Goal: Complete application form

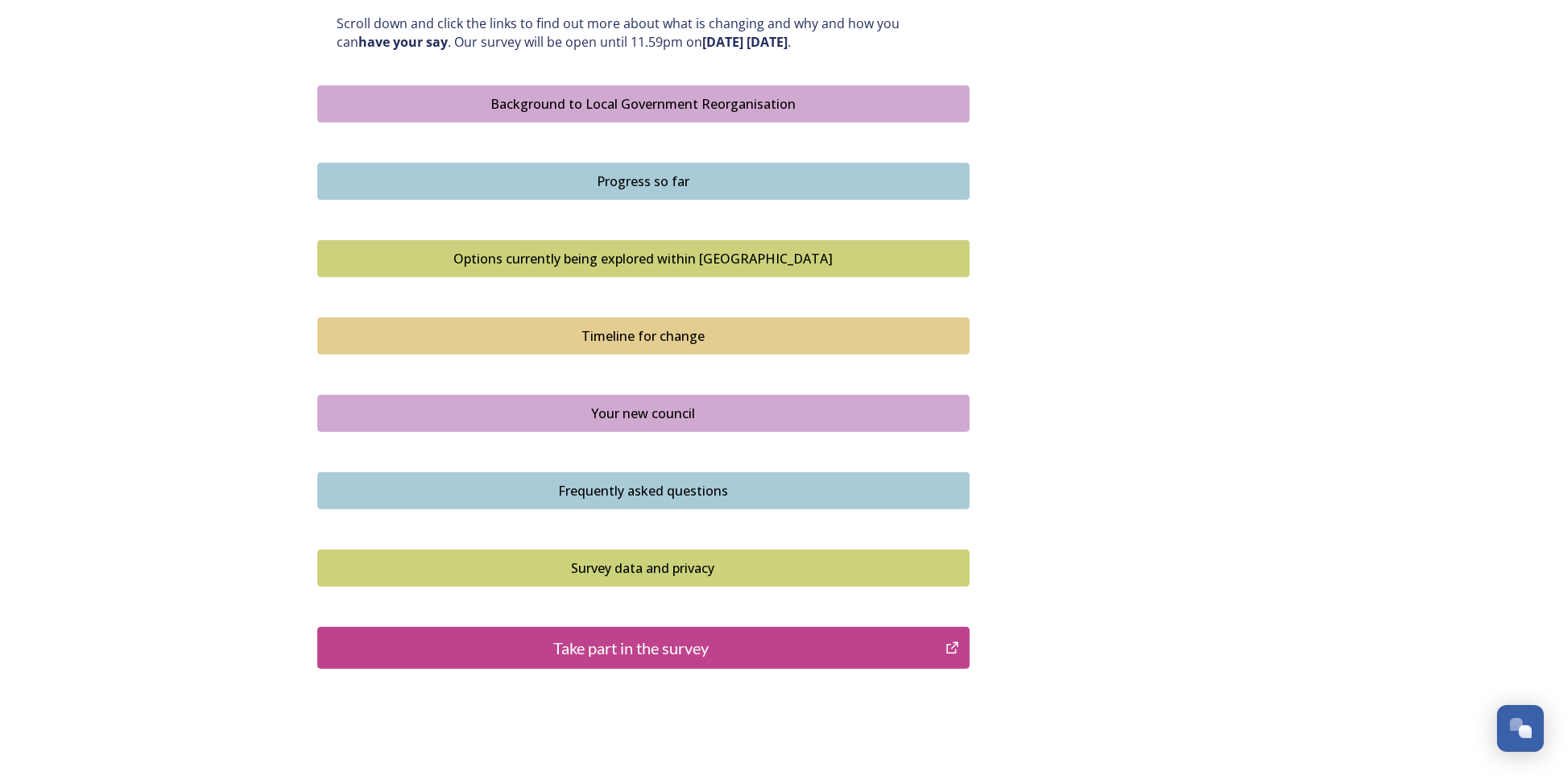
scroll to position [951, 0]
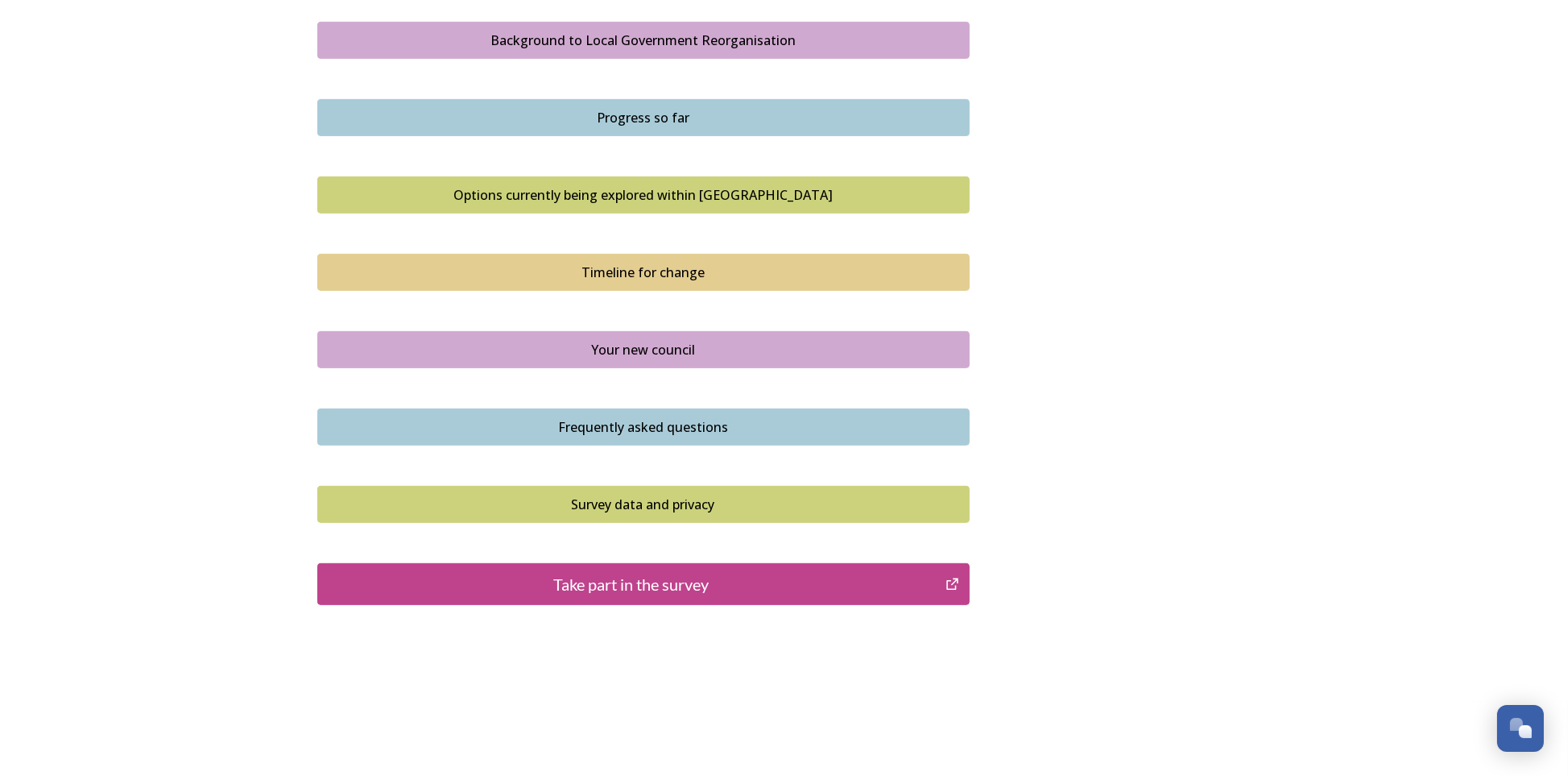
click at [622, 582] on div "Take part in the survey" at bounding box center [632, 584] width 611 height 25
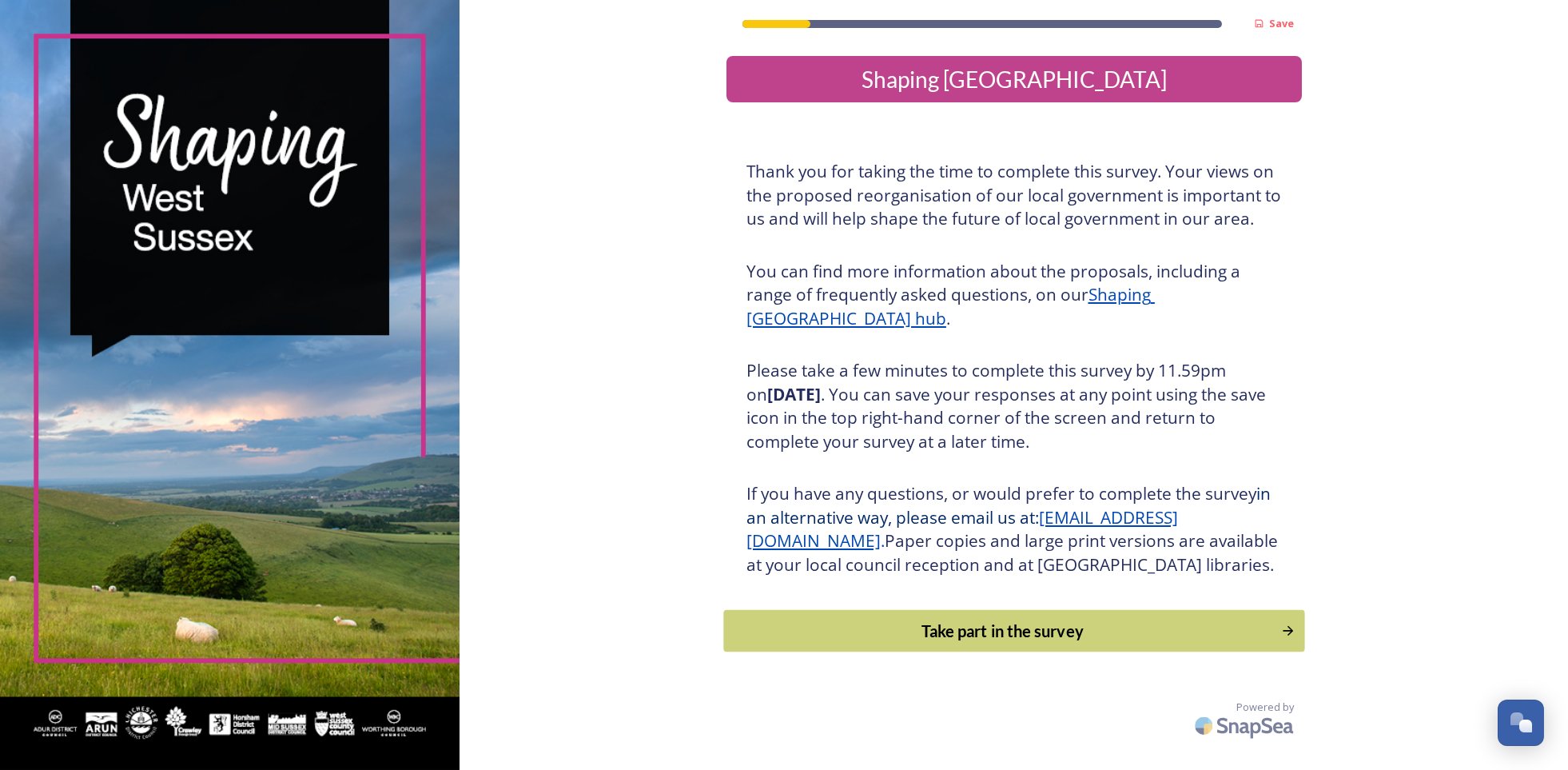
click at [1053, 643] on div "Take part in the survey" at bounding box center [1002, 631] width 540 height 24
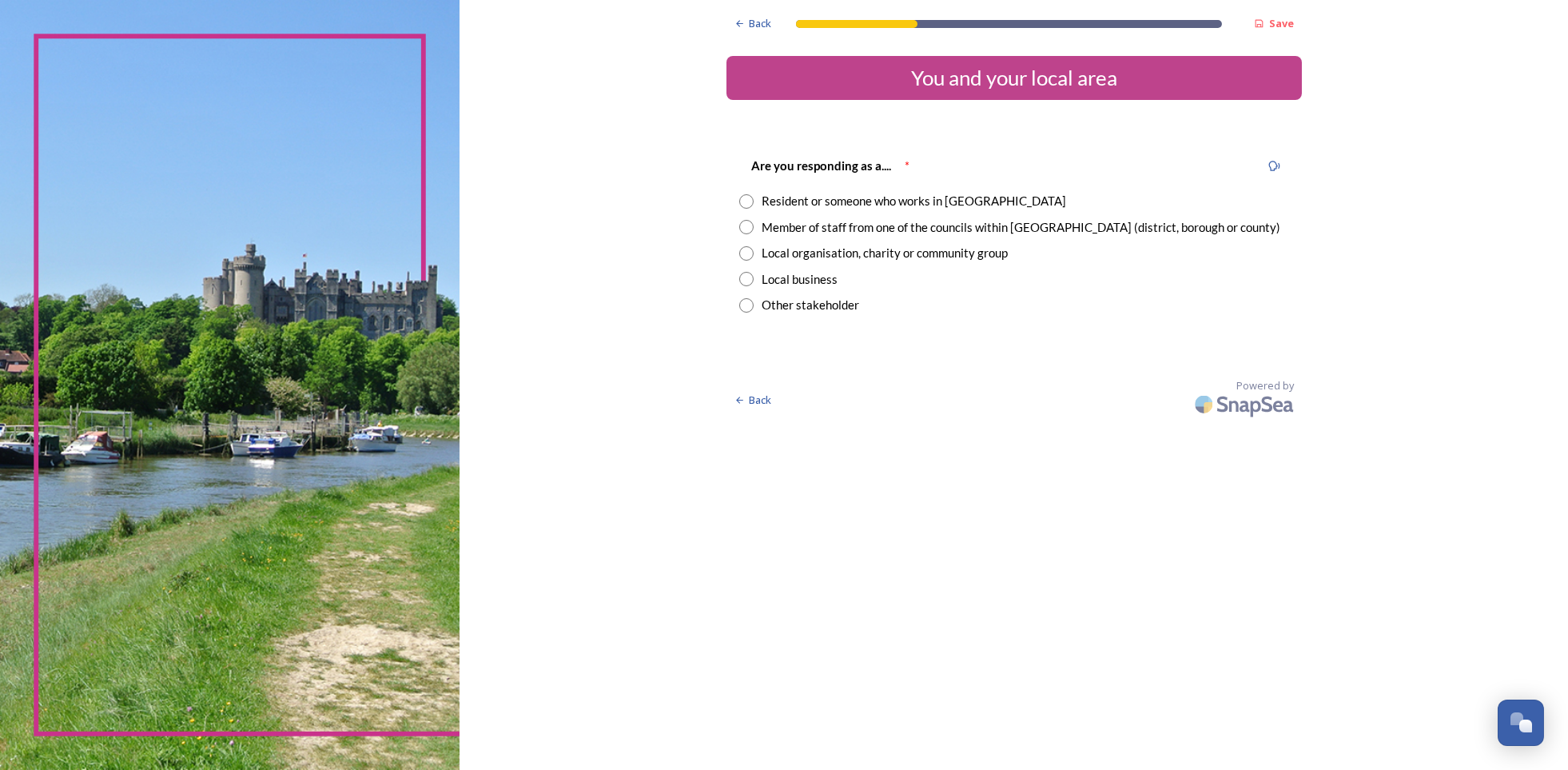
click at [751, 202] on input "radio" at bounding box center [746, 202] width 15 height 15
radio input "true"
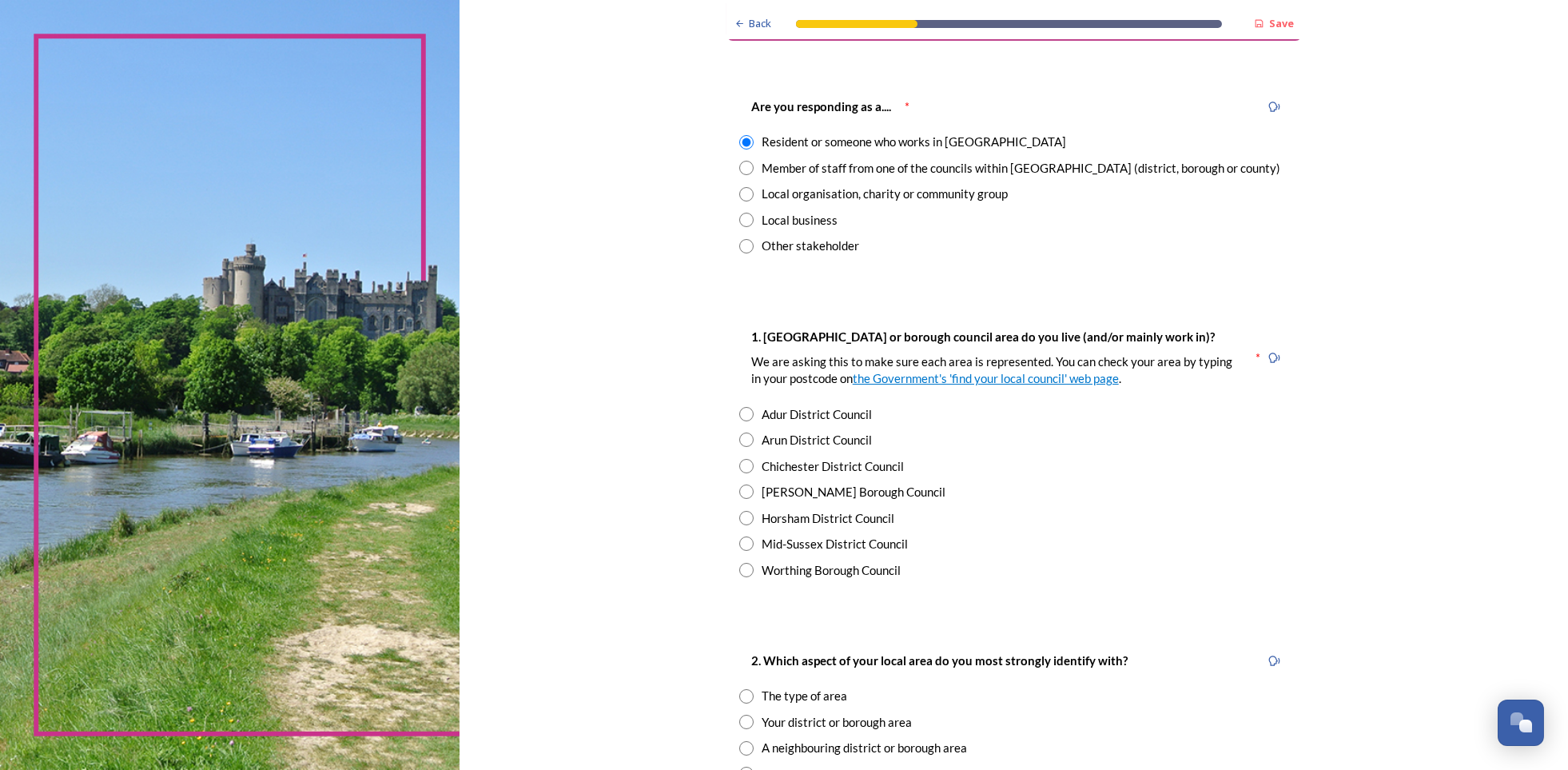
scroll to position [160, 0]
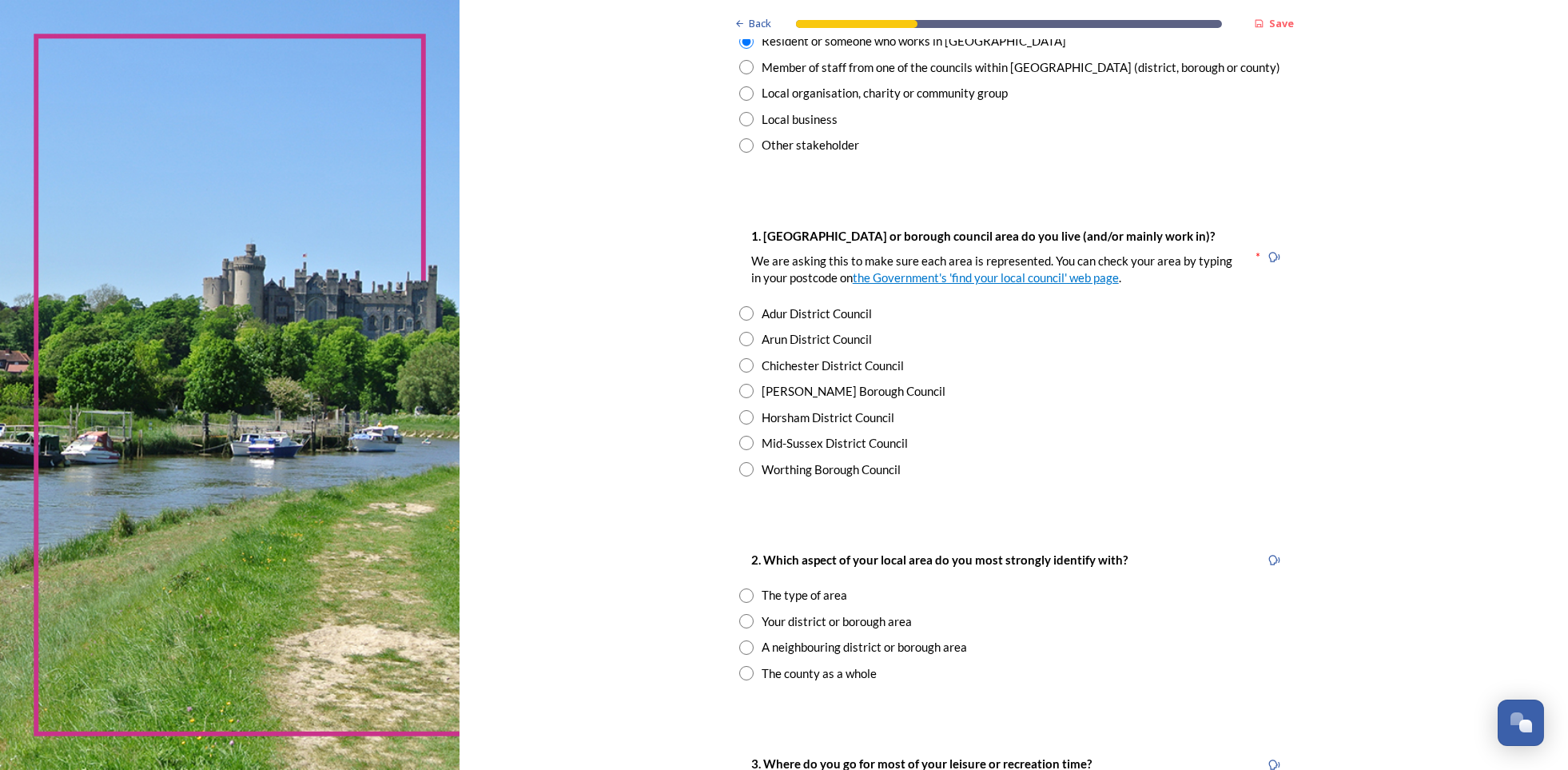
click at [742, 90] on input "radio" at bounding box center [746, 93] width 15 height 15
radio input "true"
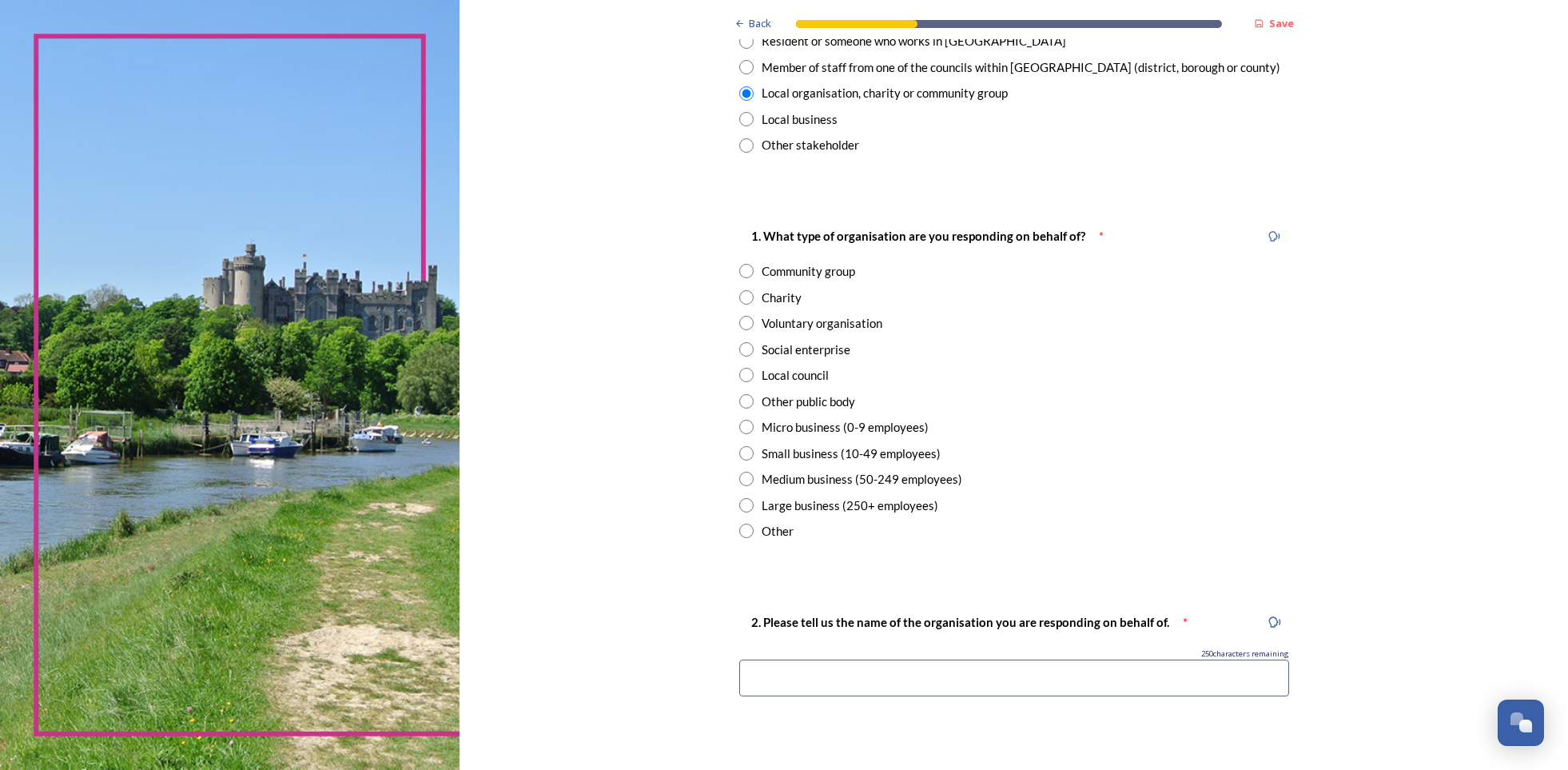
click at [741, 272] on input "radio" at bounding box center [746, 271] width 15 height 15
radio input "true"
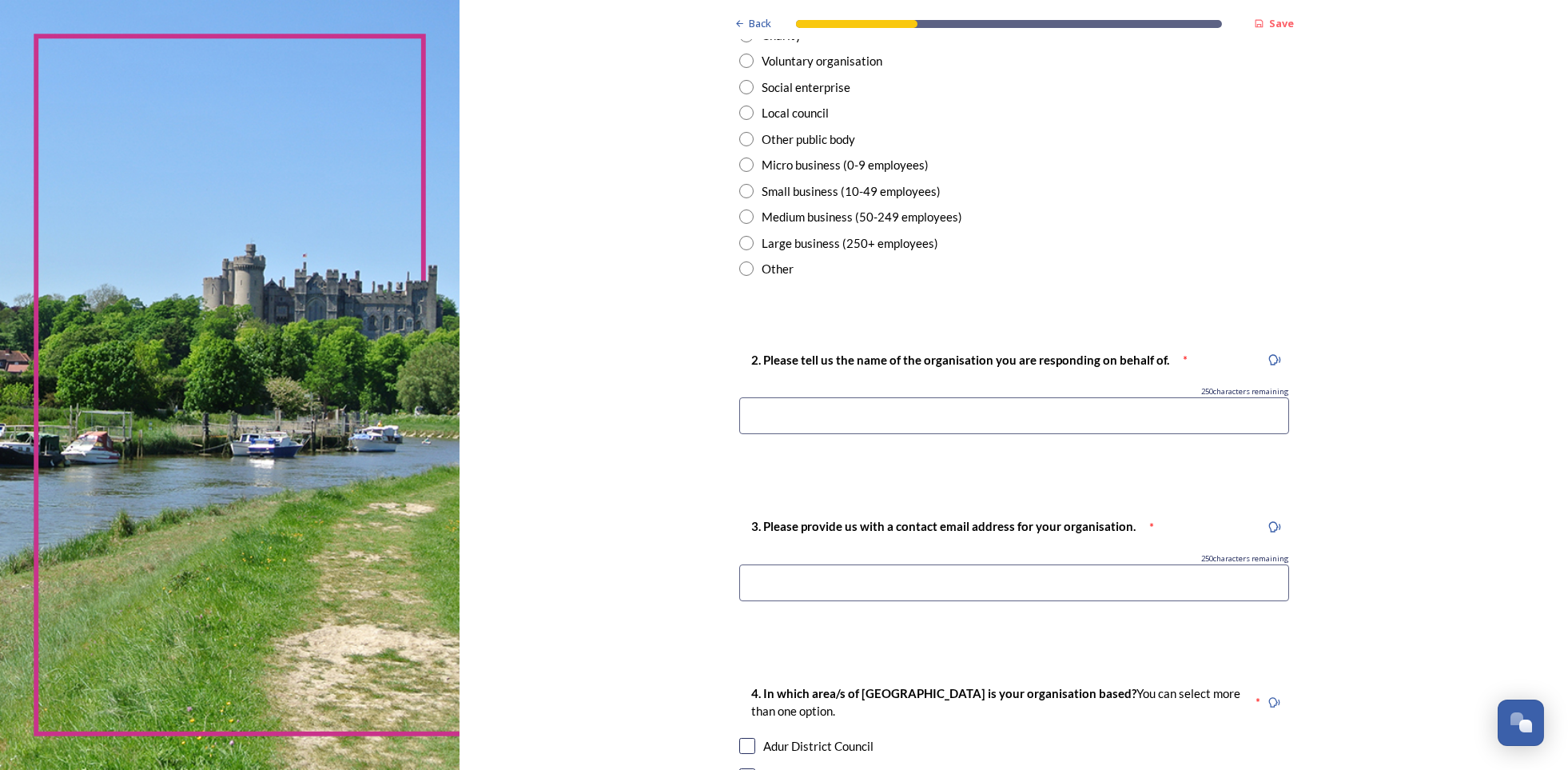
scroll to position [480, 0]
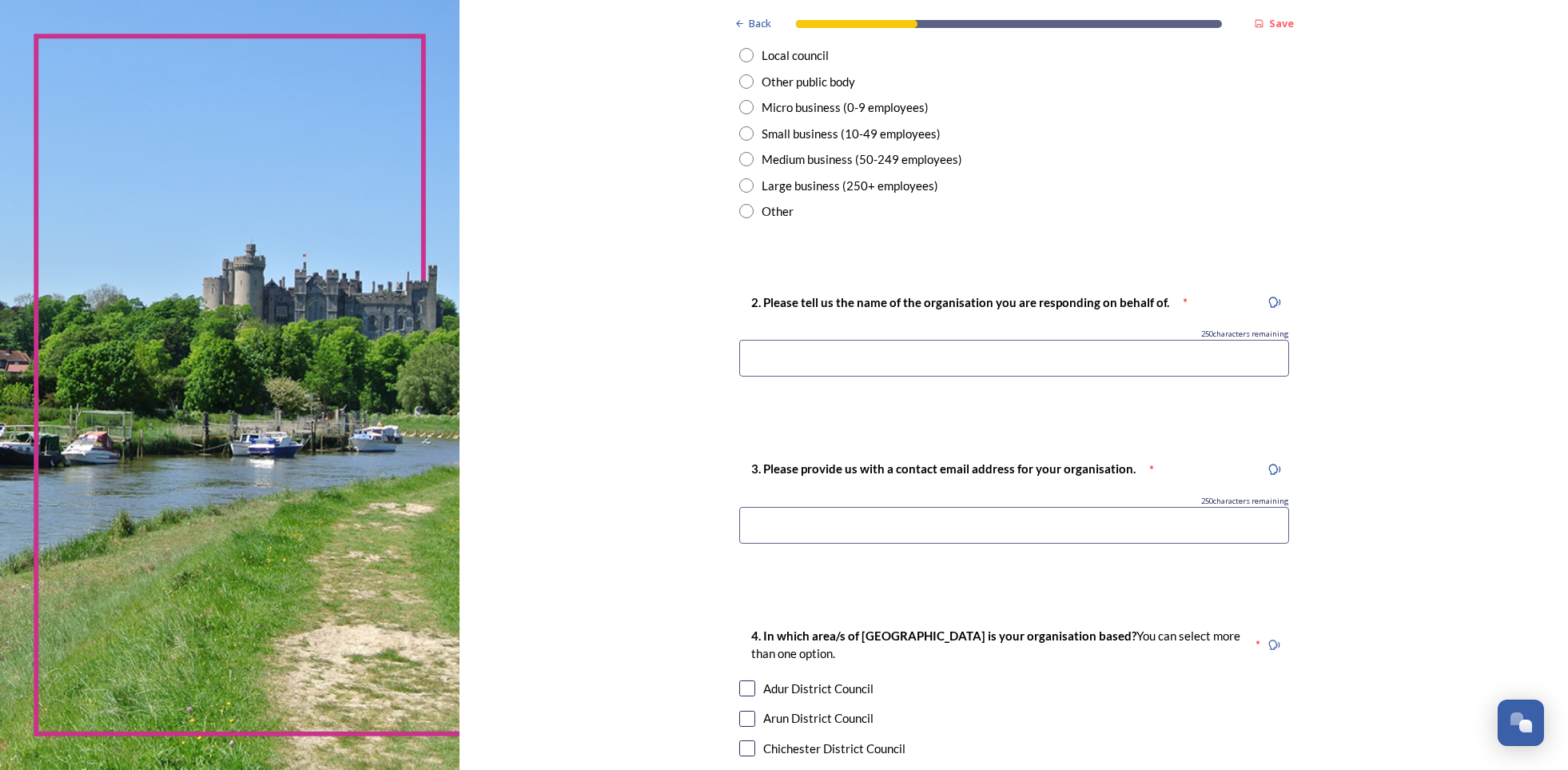
click at [797, 357] on input at bounding box center [1014, 358] width 550 height 37
type input "Campaign to Protect Rural Henfield"
click at [839, 513] on input at bounding box center [1014, 525] width 550 height 37
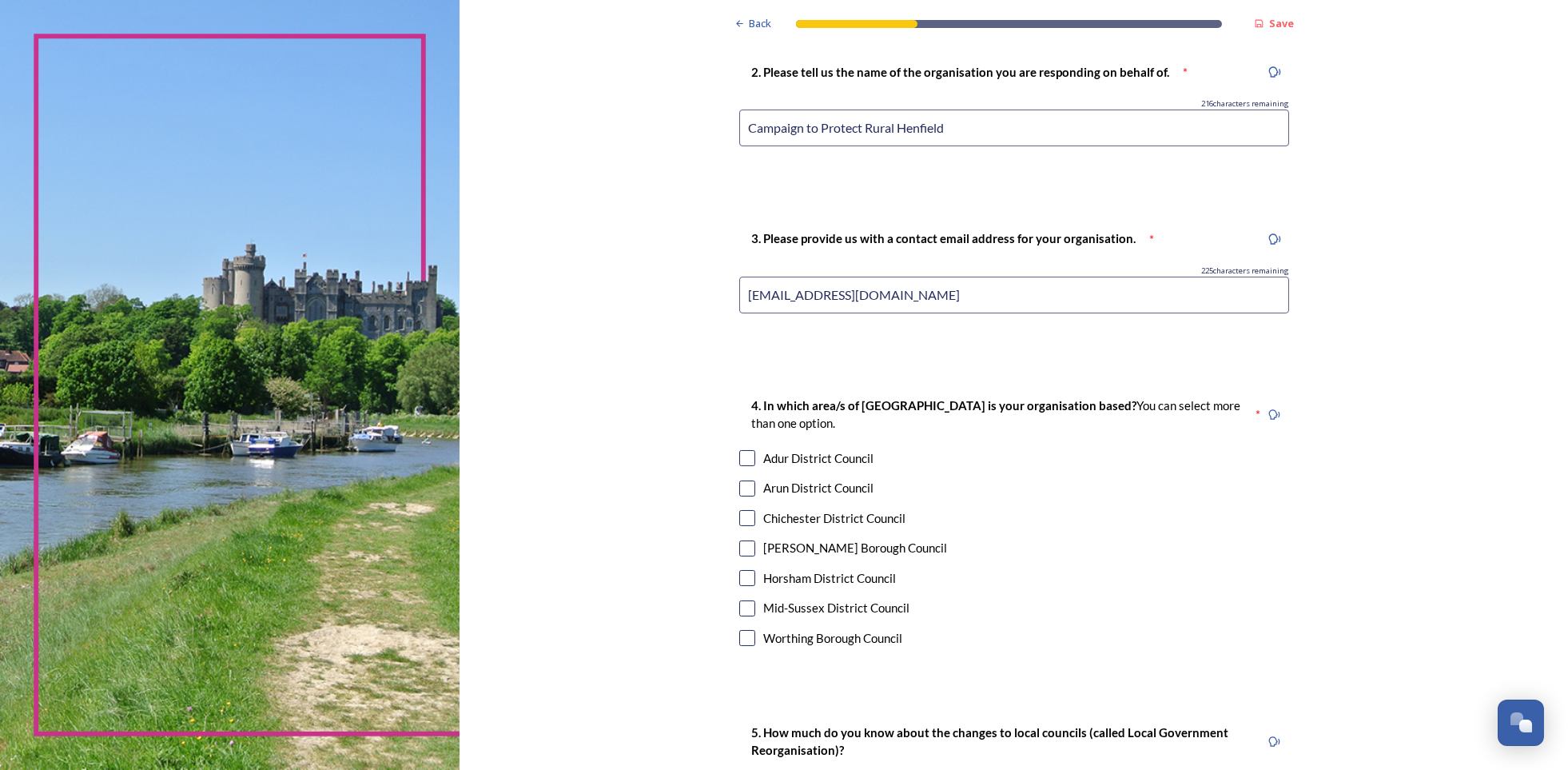
scroll to position [800, 0]
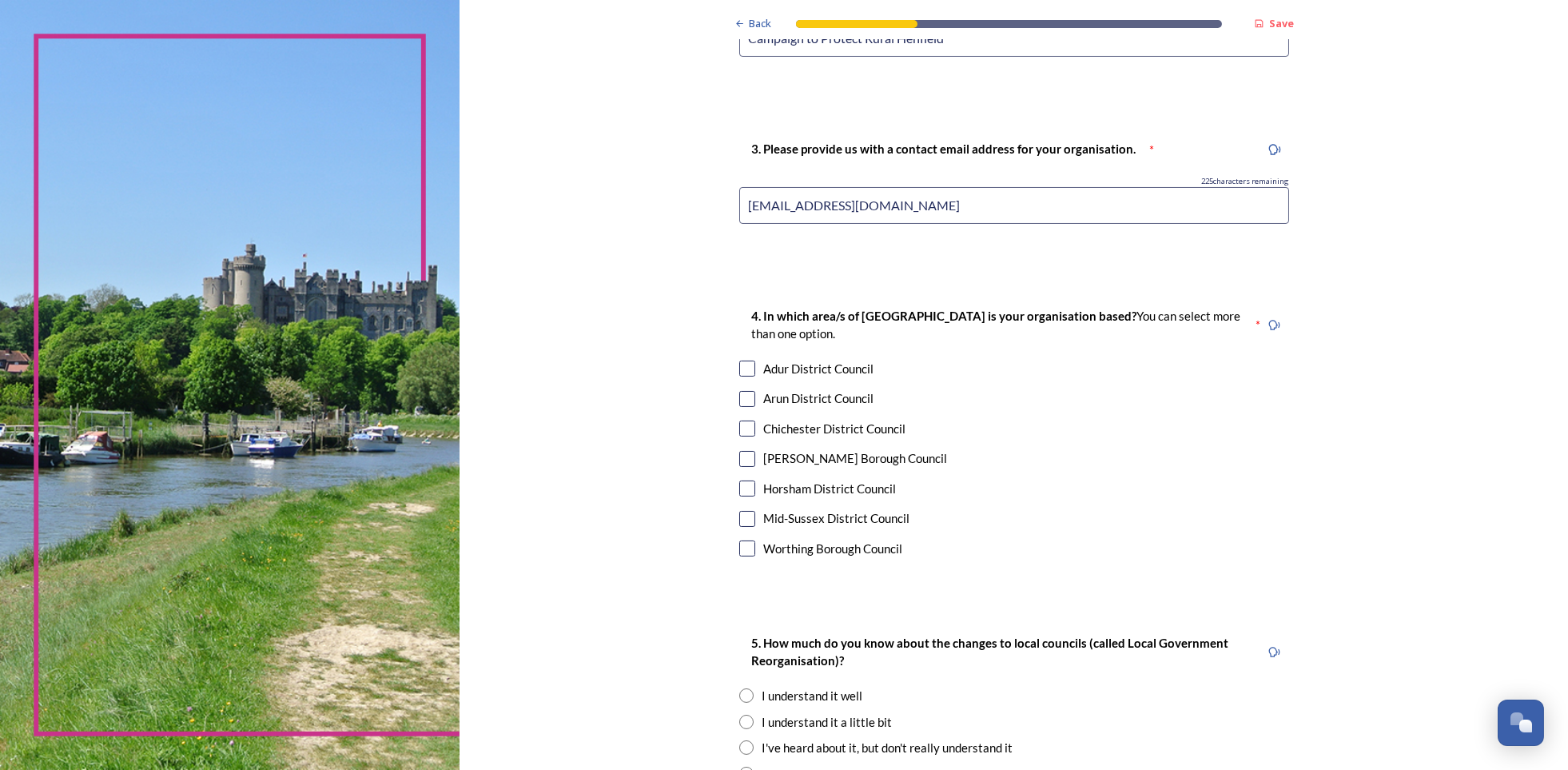
type input "[EMAIL_ADDRESS][DOMAIN_NAME]"
click at [744, 485] on input "checkbox" at bounding box center [747, 488] width 16 height 16
checkbox input "true"
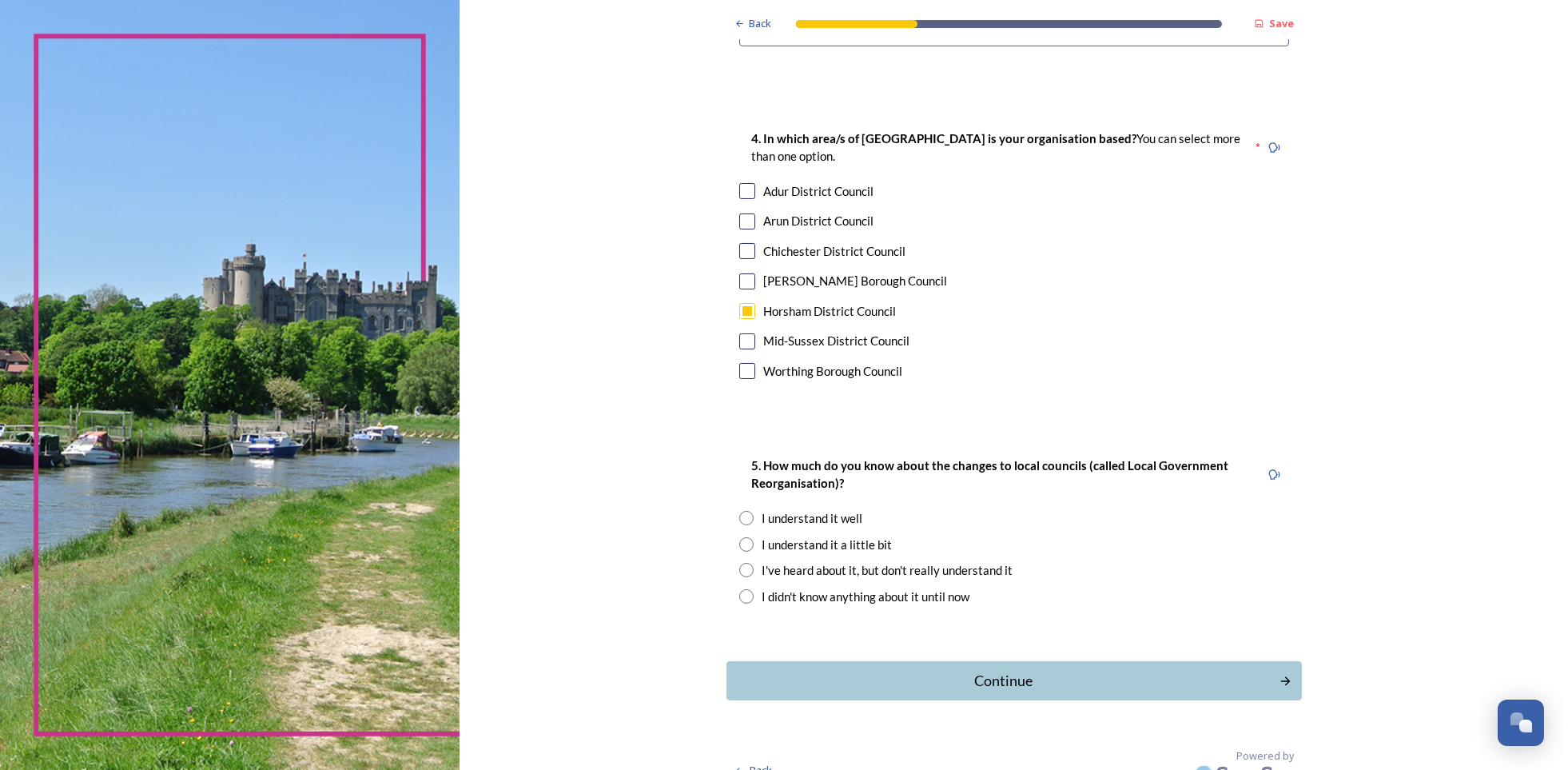
scroll to position [997, 0]
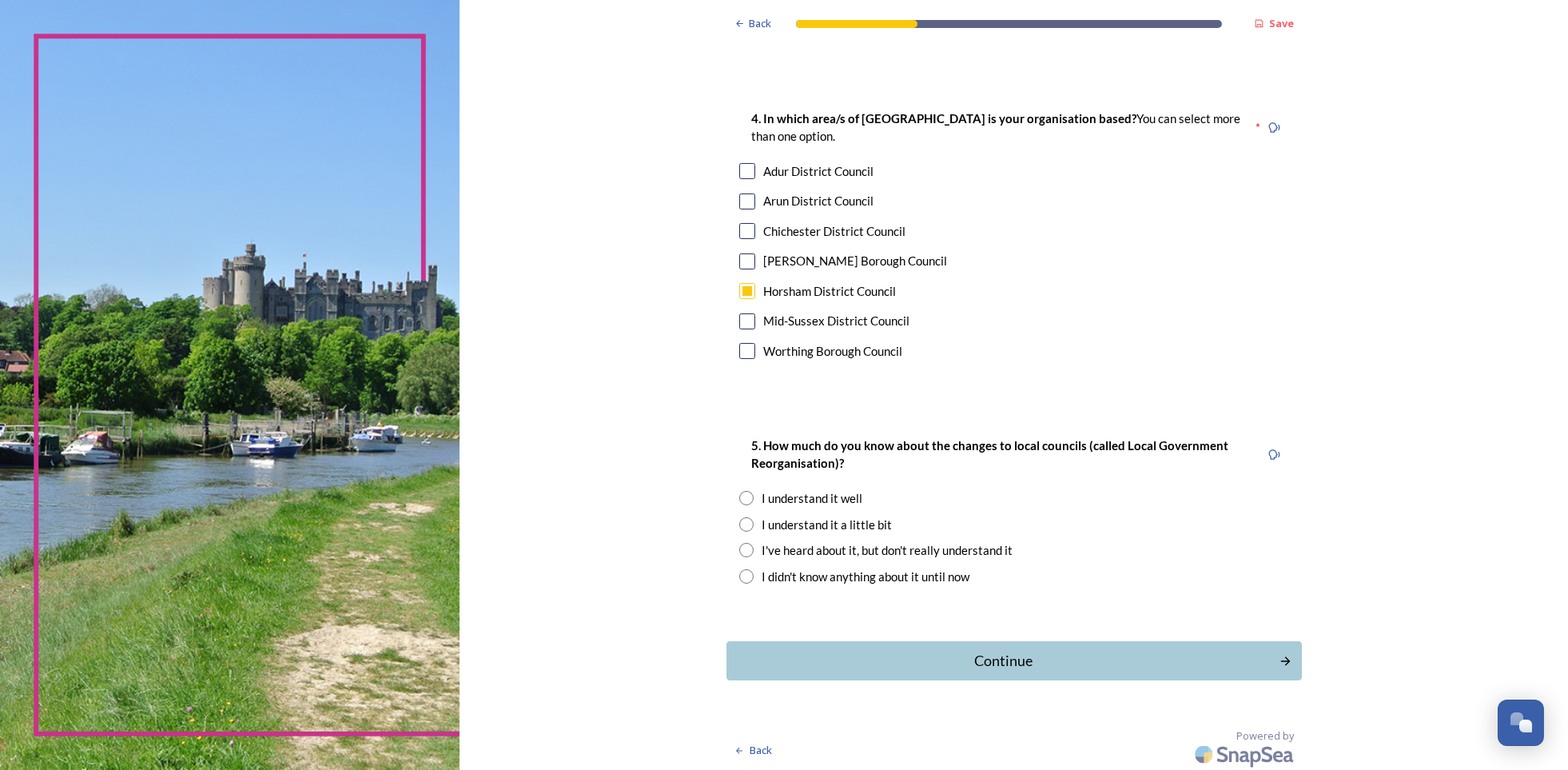
click at [739, 523] on input "radio" at bounding box center [746, 524] width 15 height 15
radio input "true"
click at [1009, 657] on div "Continue" at bounding box center [1002, 660] width 541 height 22
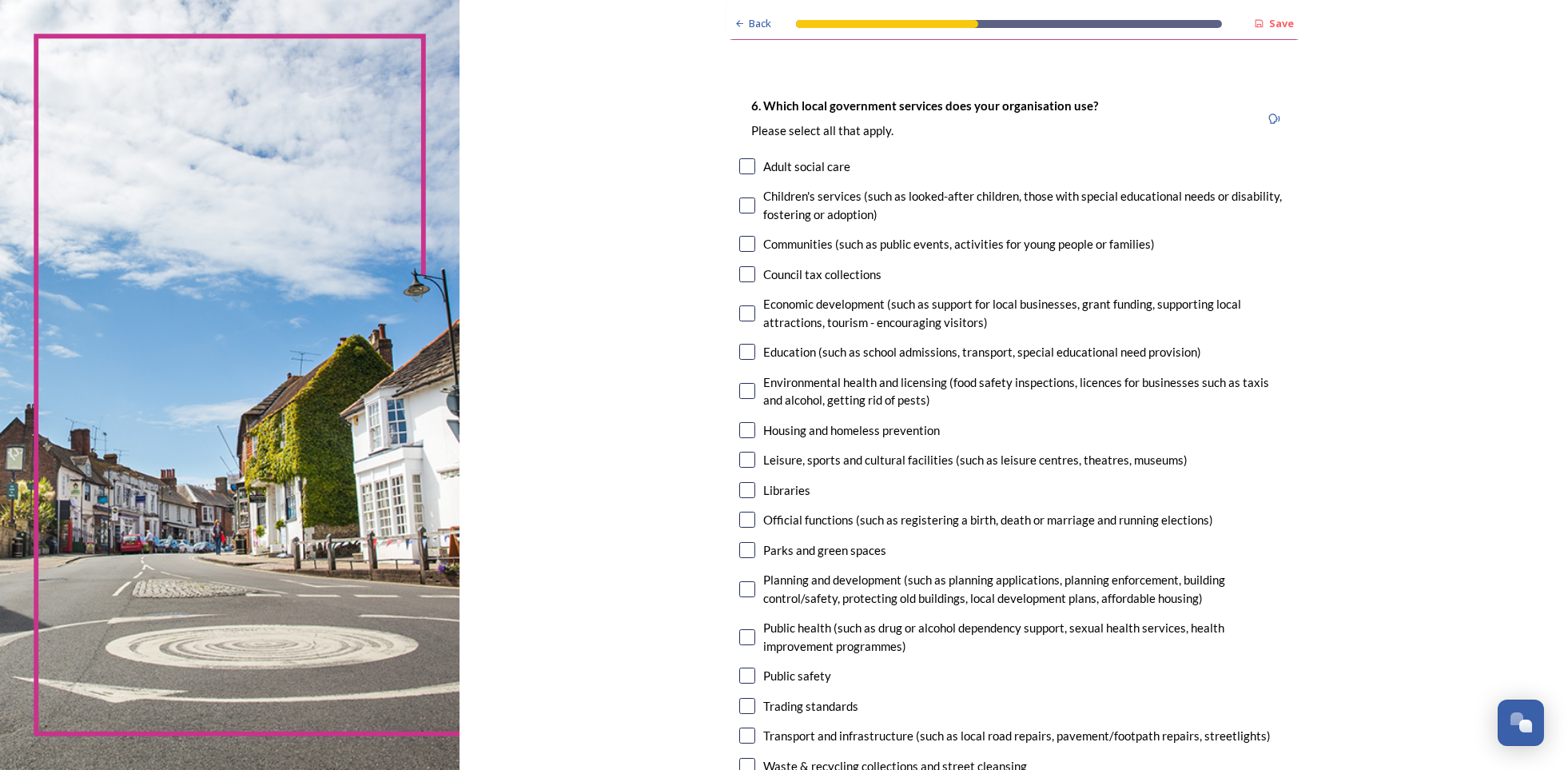
scroll to position [80, 0]
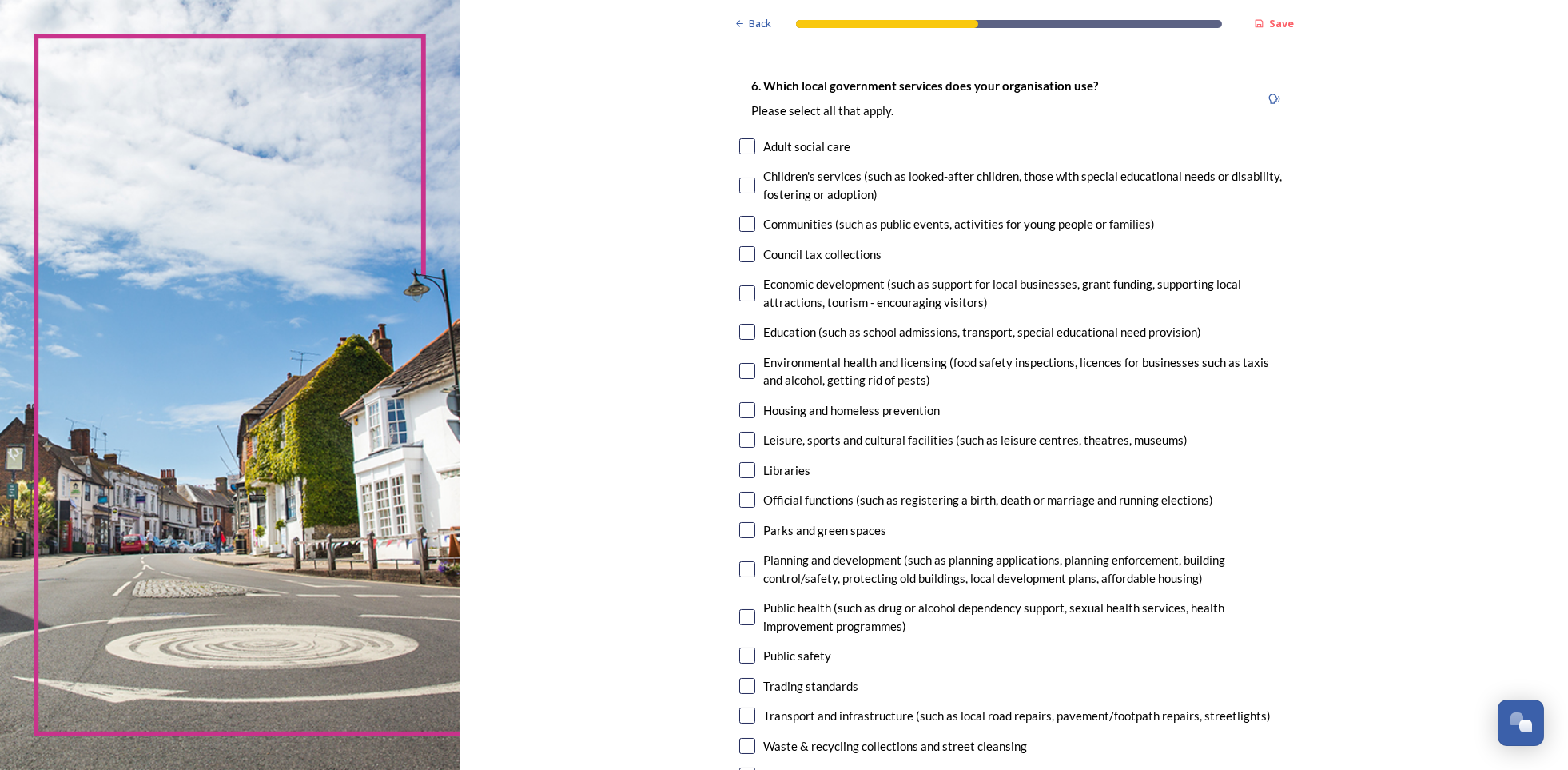
click at [745, 561] on input "checkbox" at bounding box center [747, 569] width 16 height 16
checkbox input "true"
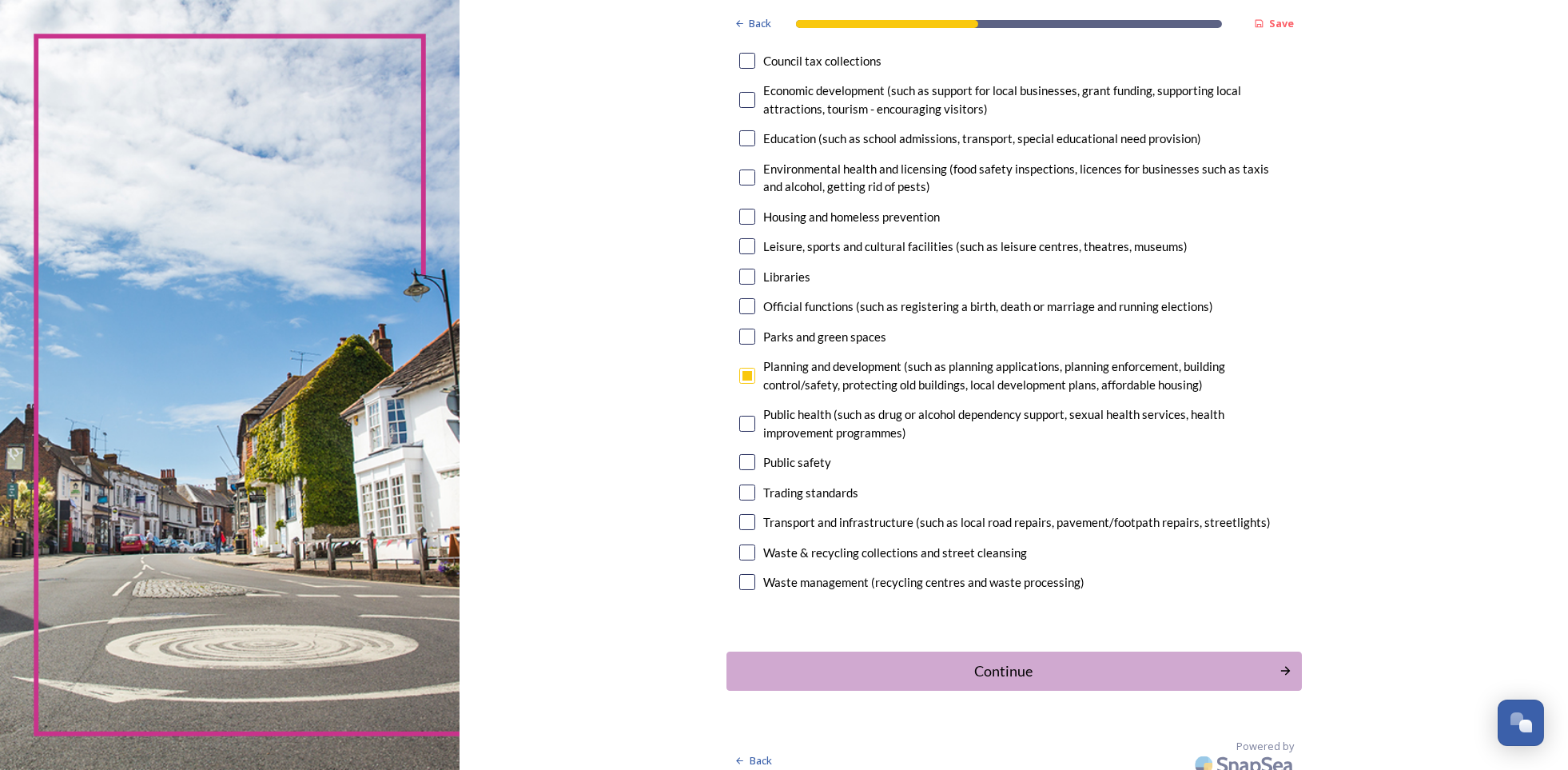
scroll to position [285, 0]
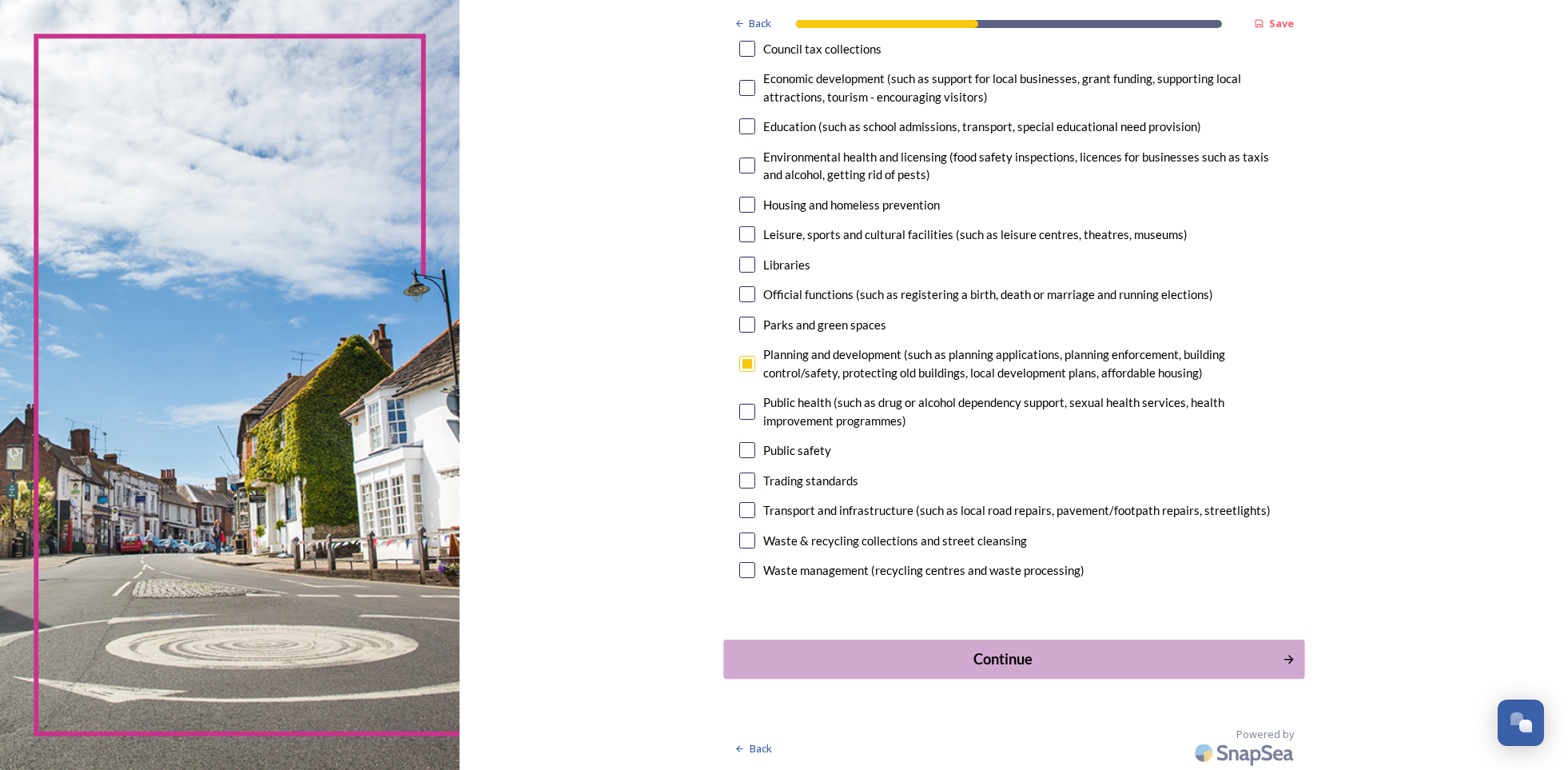
click at [1009, 659] on div "Continue" at bounding box center [1002, 658] width 541 height 22
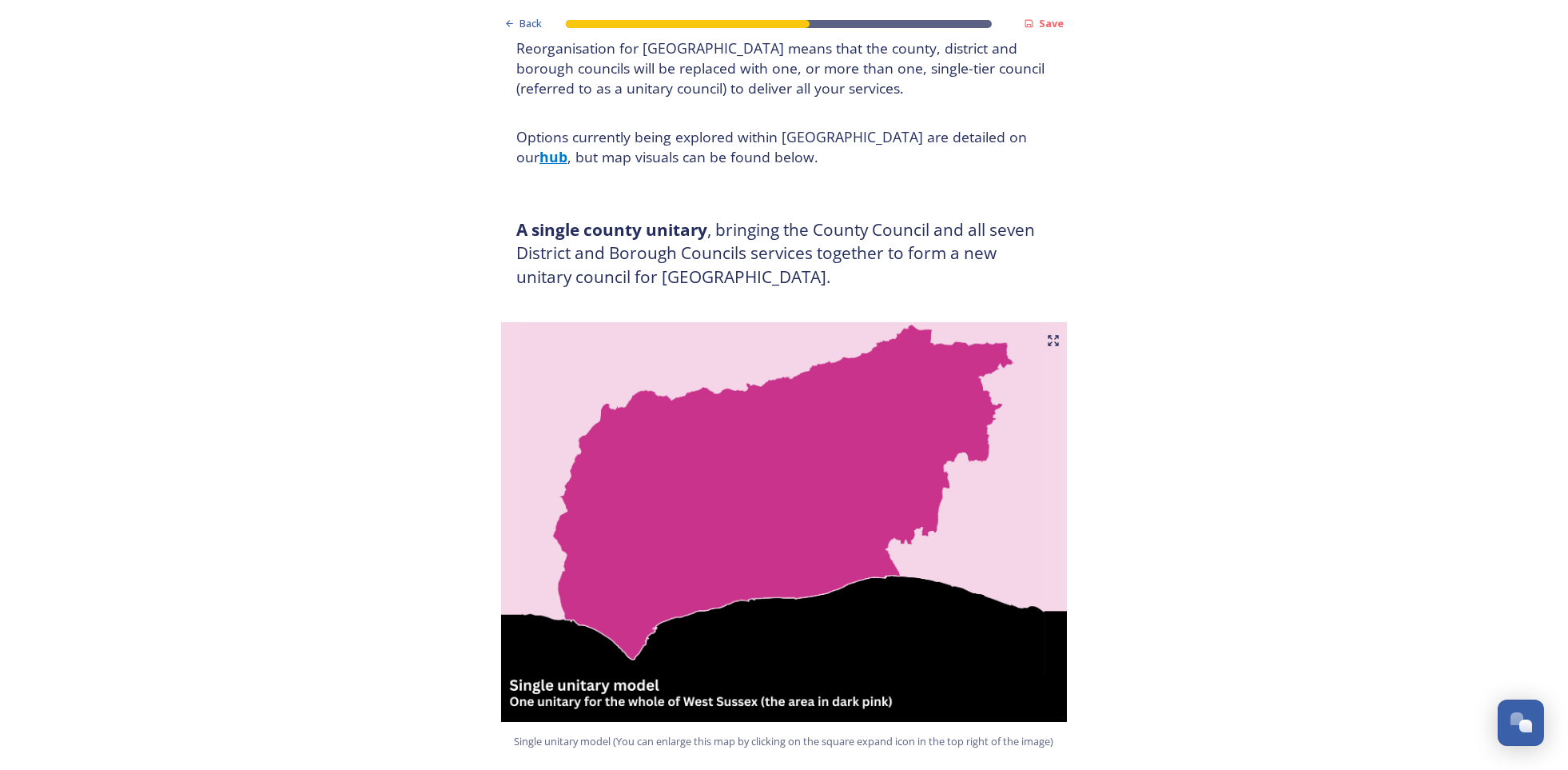
scroll to position [160, 0]
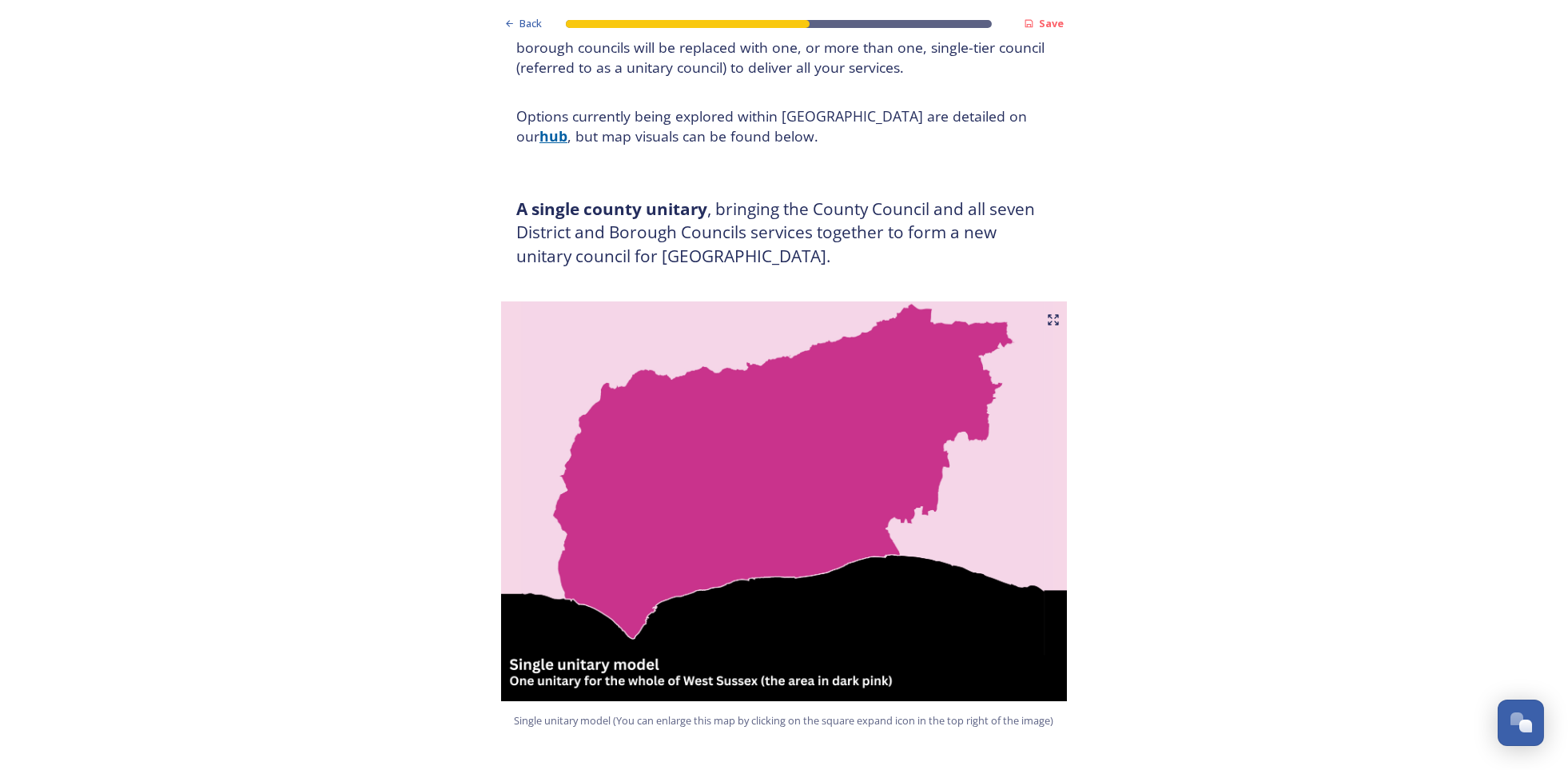
click at [567, 126] on strong "hub" at bounding box center [553, 136] width 28 height 19
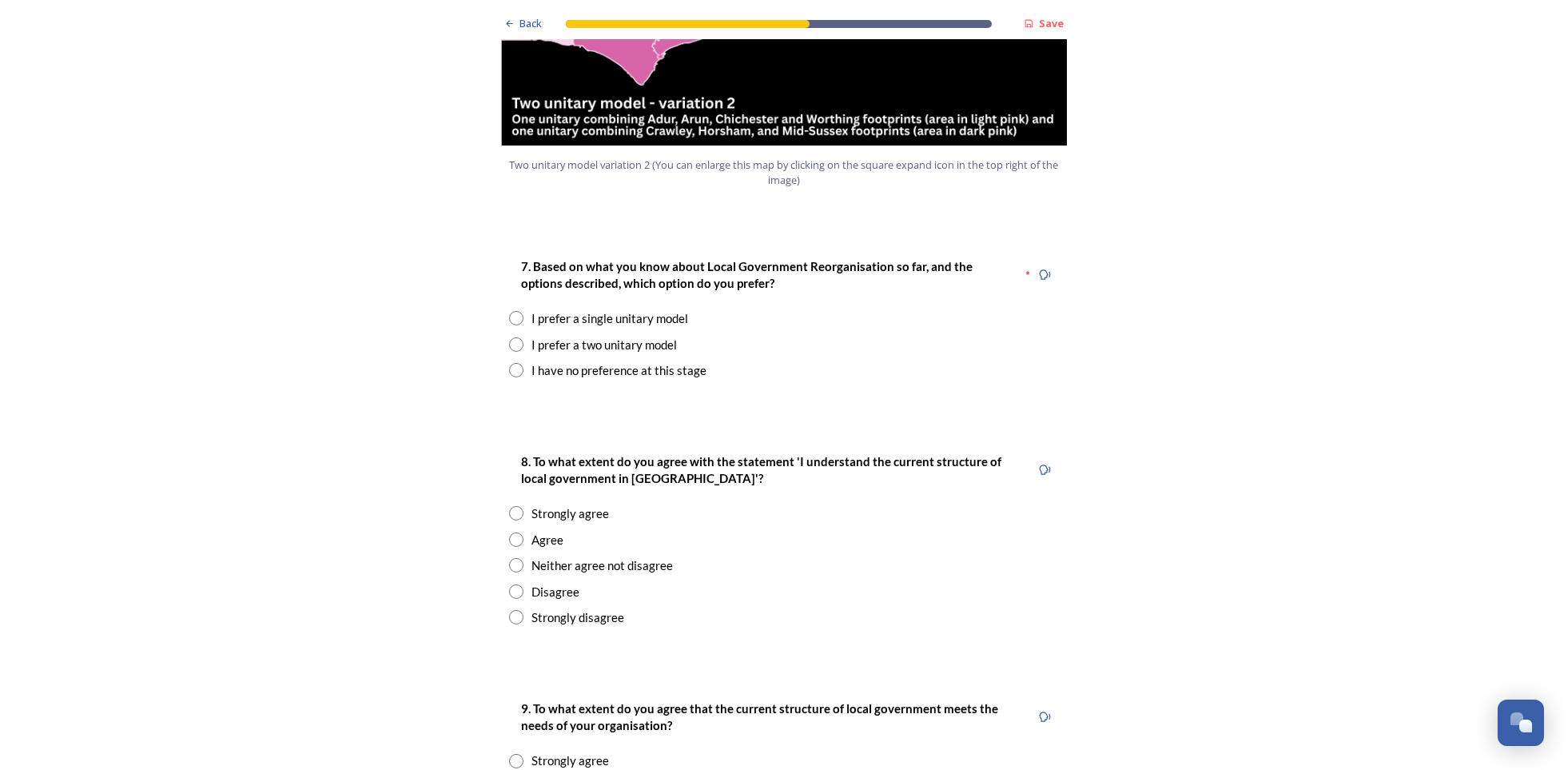
scroll to position [1998, 0]
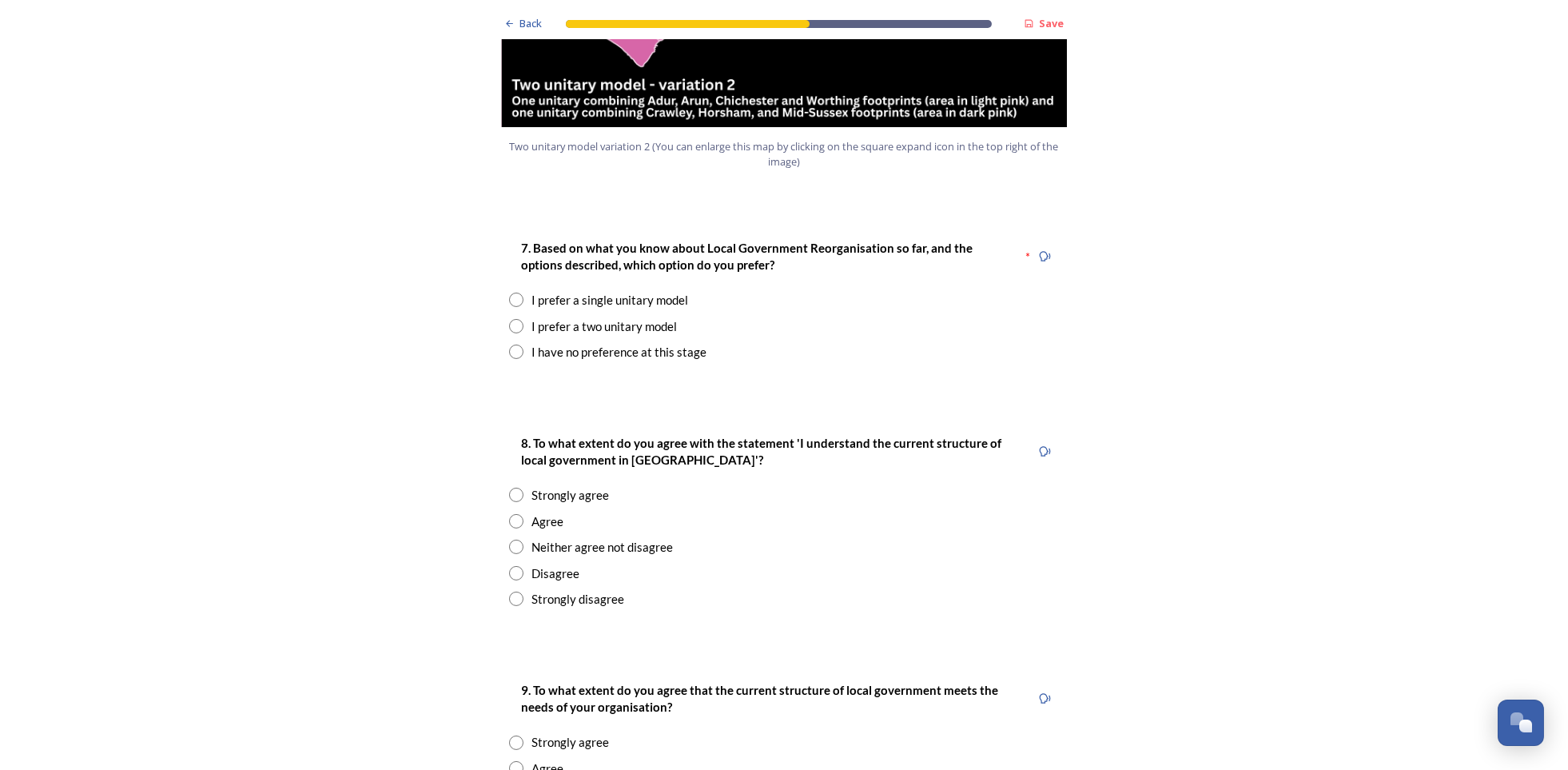
click at [512, 514] on input "radio" at bounding box center [516, 521] width 15 height 15
radio input "true"
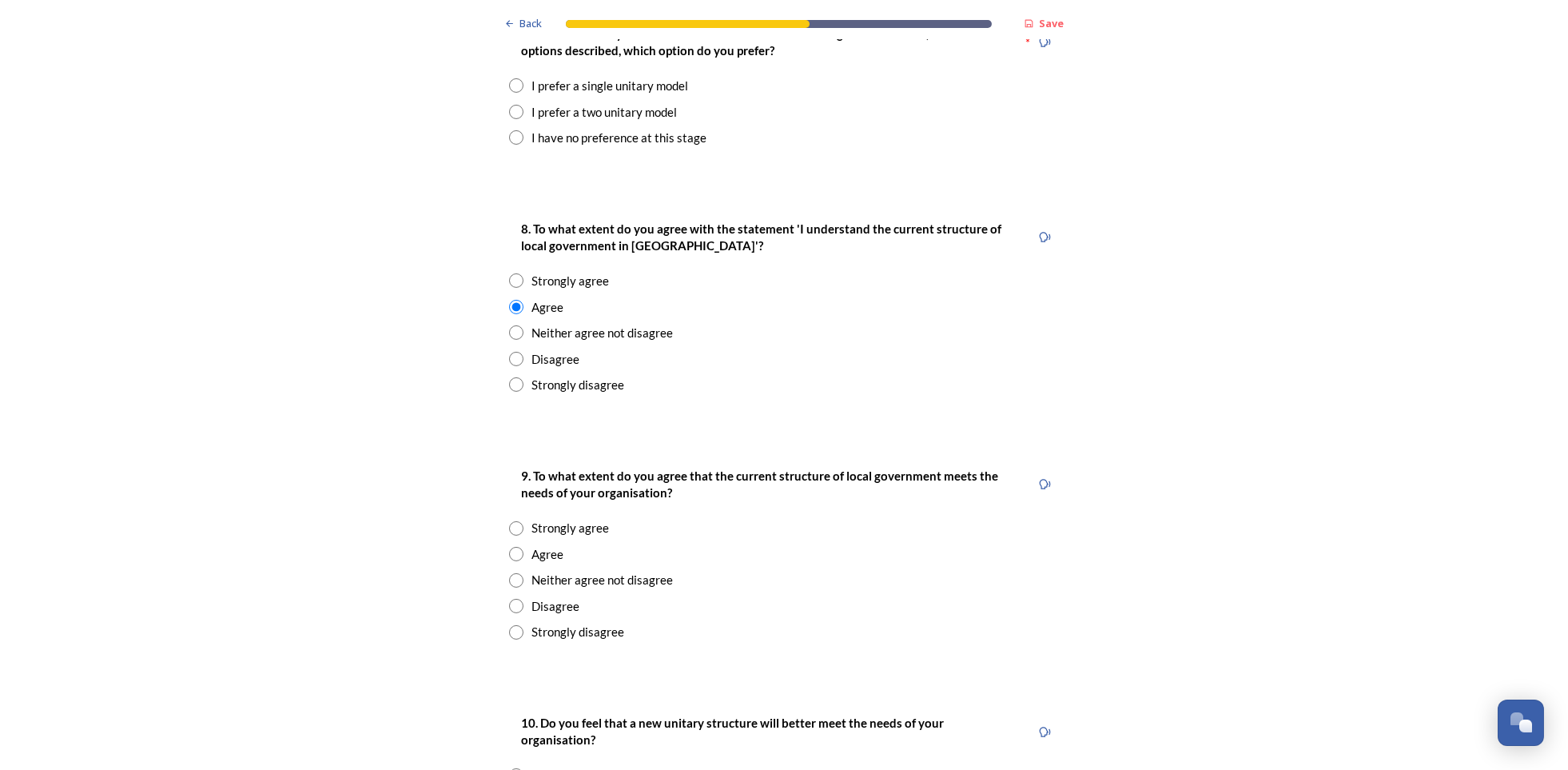
scroll to position [2238, 0]
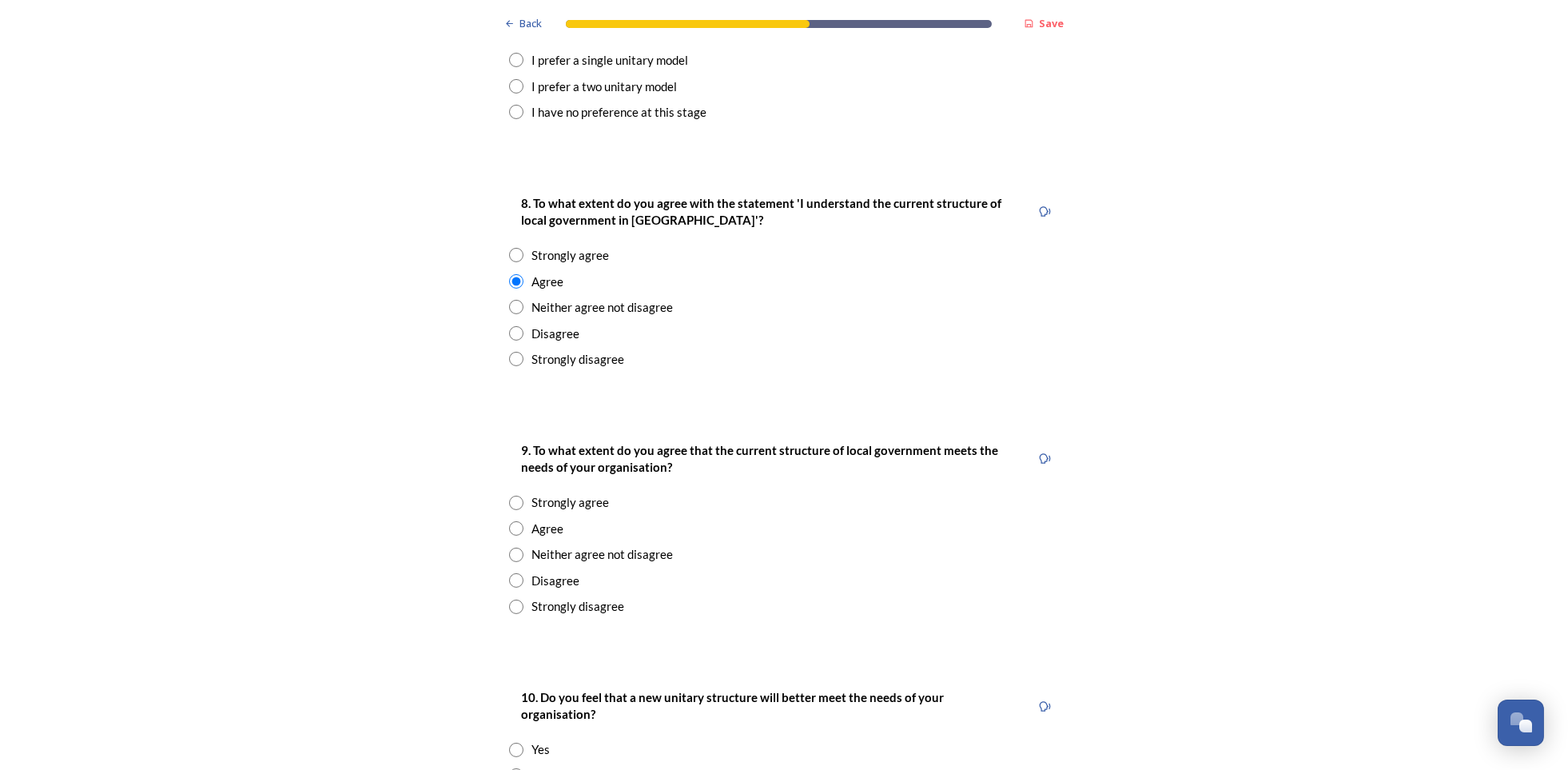
click at [510, 521] on input "radio" at bounding box center [516, 528] width 15 height 15
radio input "true"
click at [511, 768] on input "radio" at bounding box center [516, 775] width 15 height 15
radio input "true"
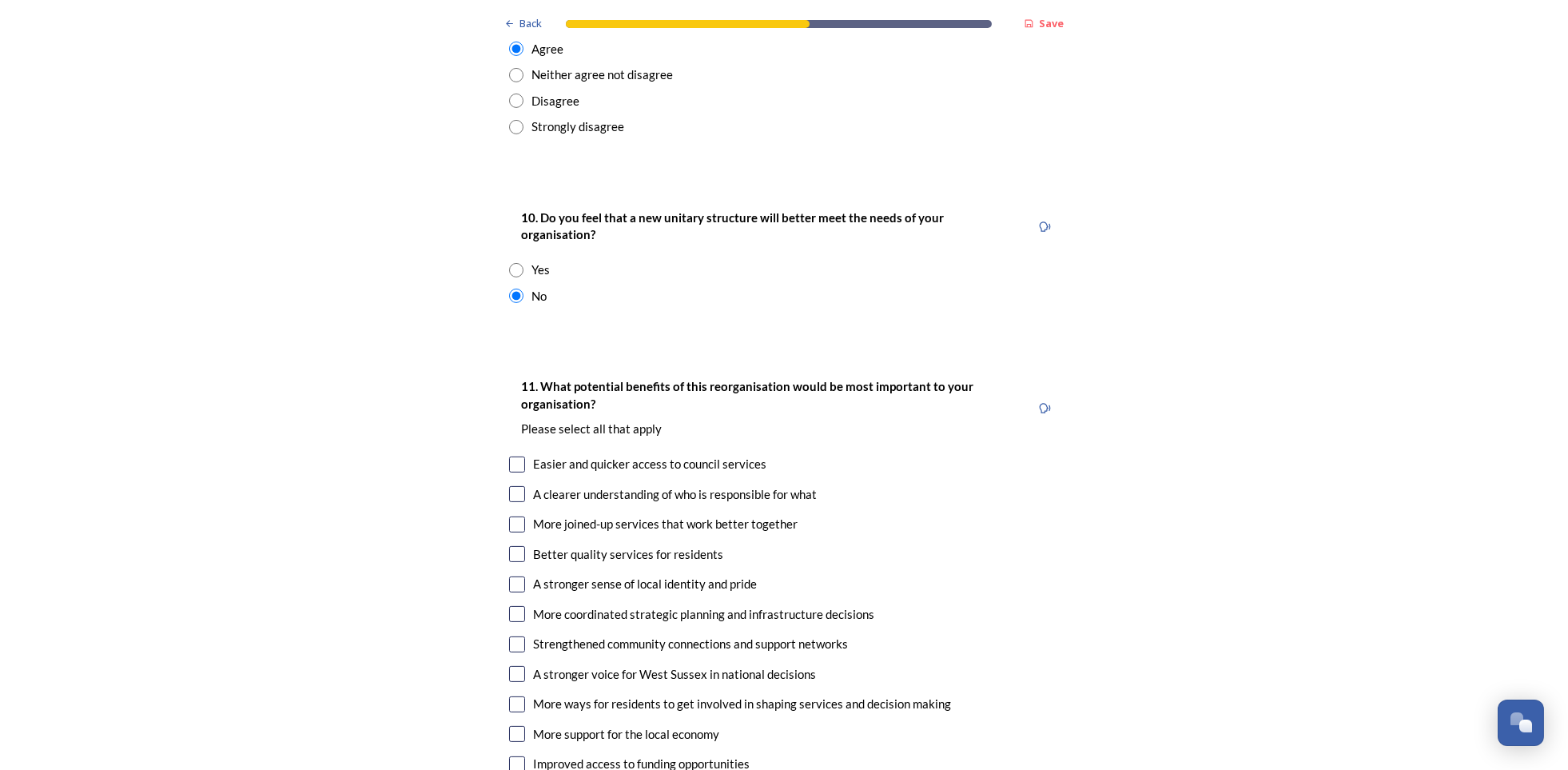
scroll to position [2798, 0]
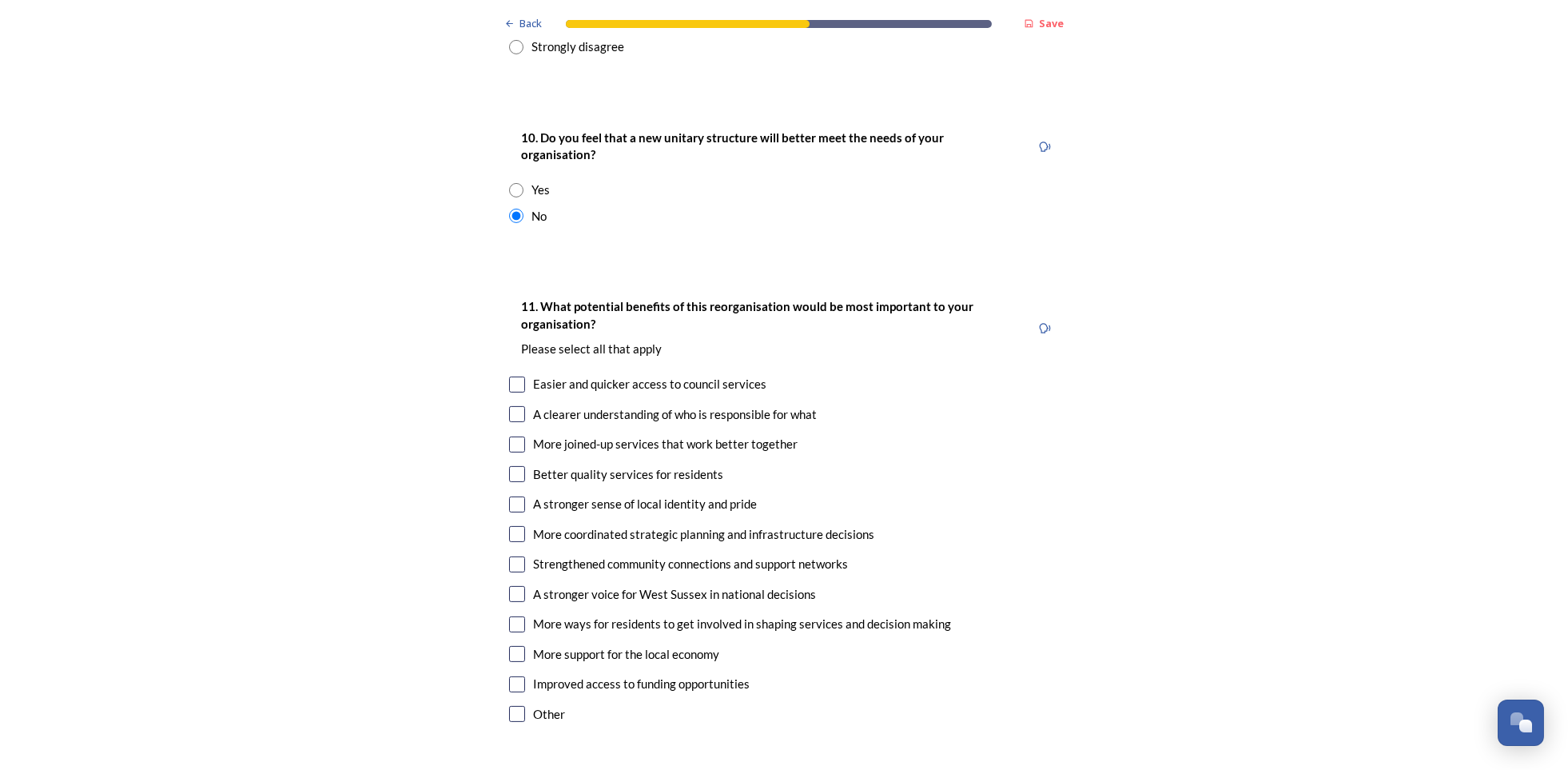
click at [509, 586] on input "checkbox" at bounding box center [517, 594] width 16 height 16
checkbox input "true"
click at [511, 676] on input "checkbox" at bounding box center [517, 684] width 16 height 16
checkbox input "true"
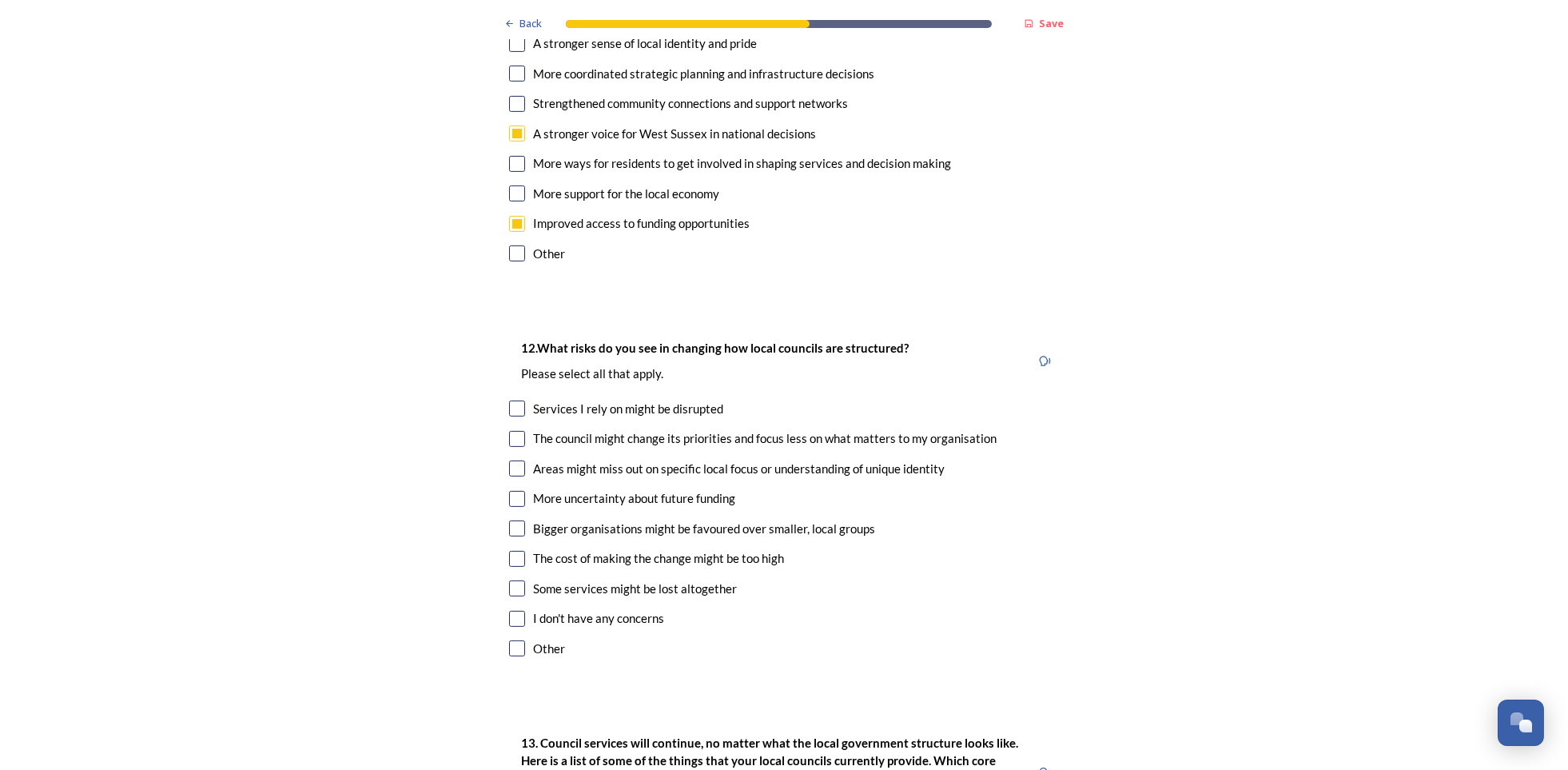
scroll to position [3277, 0]
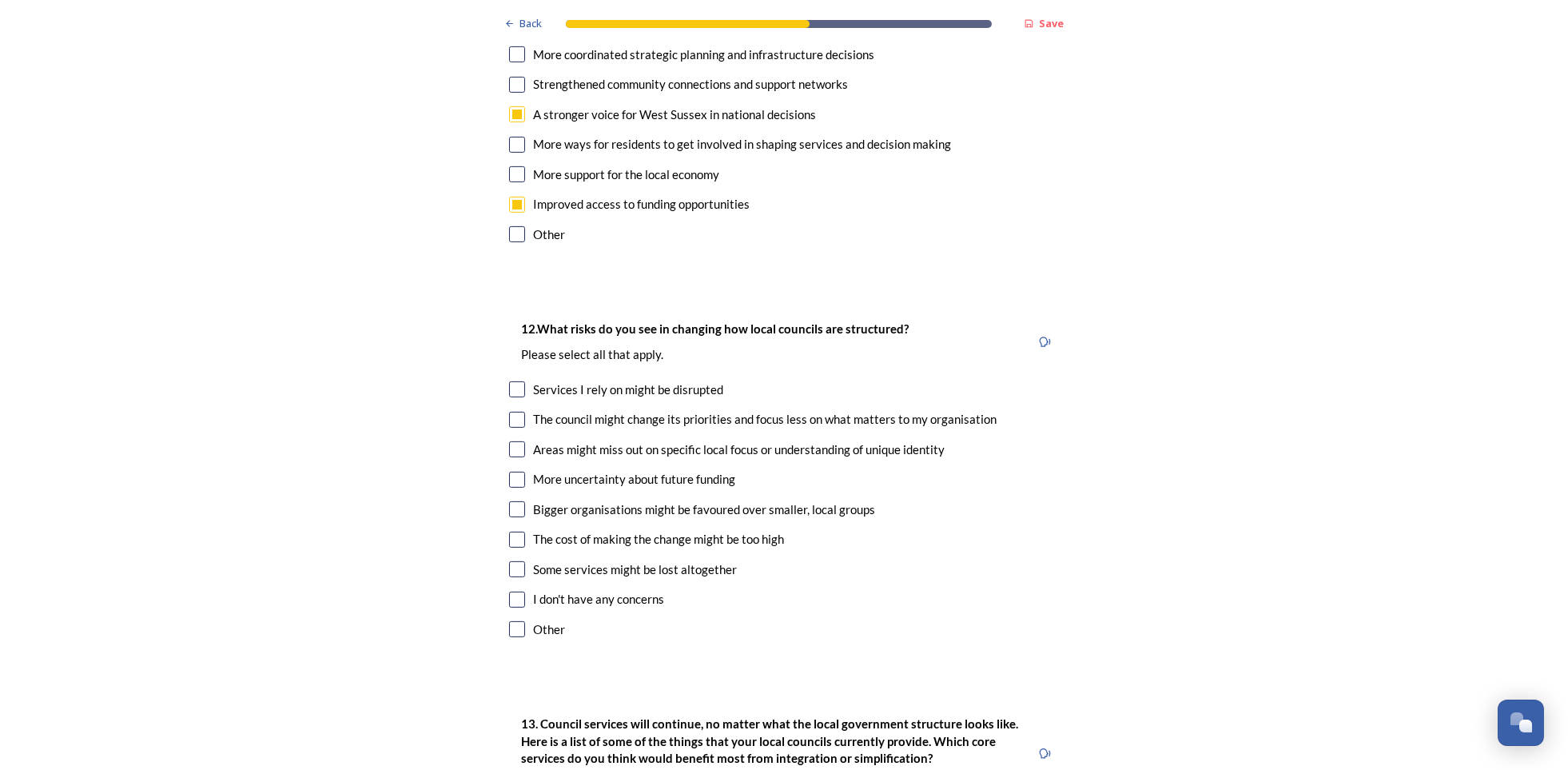
click at [510, 382] on input "checkbox" at bounding box center [517, 389] width 16 height 16
checkbox input "true"
click at [510, 412] on input "checkbox" at bounding box center [517, 420] width 16 height 16
checkbox input "true"
click at [509, 441] on input "checkbox" at bounding box center [517, 449] width 16 height 16
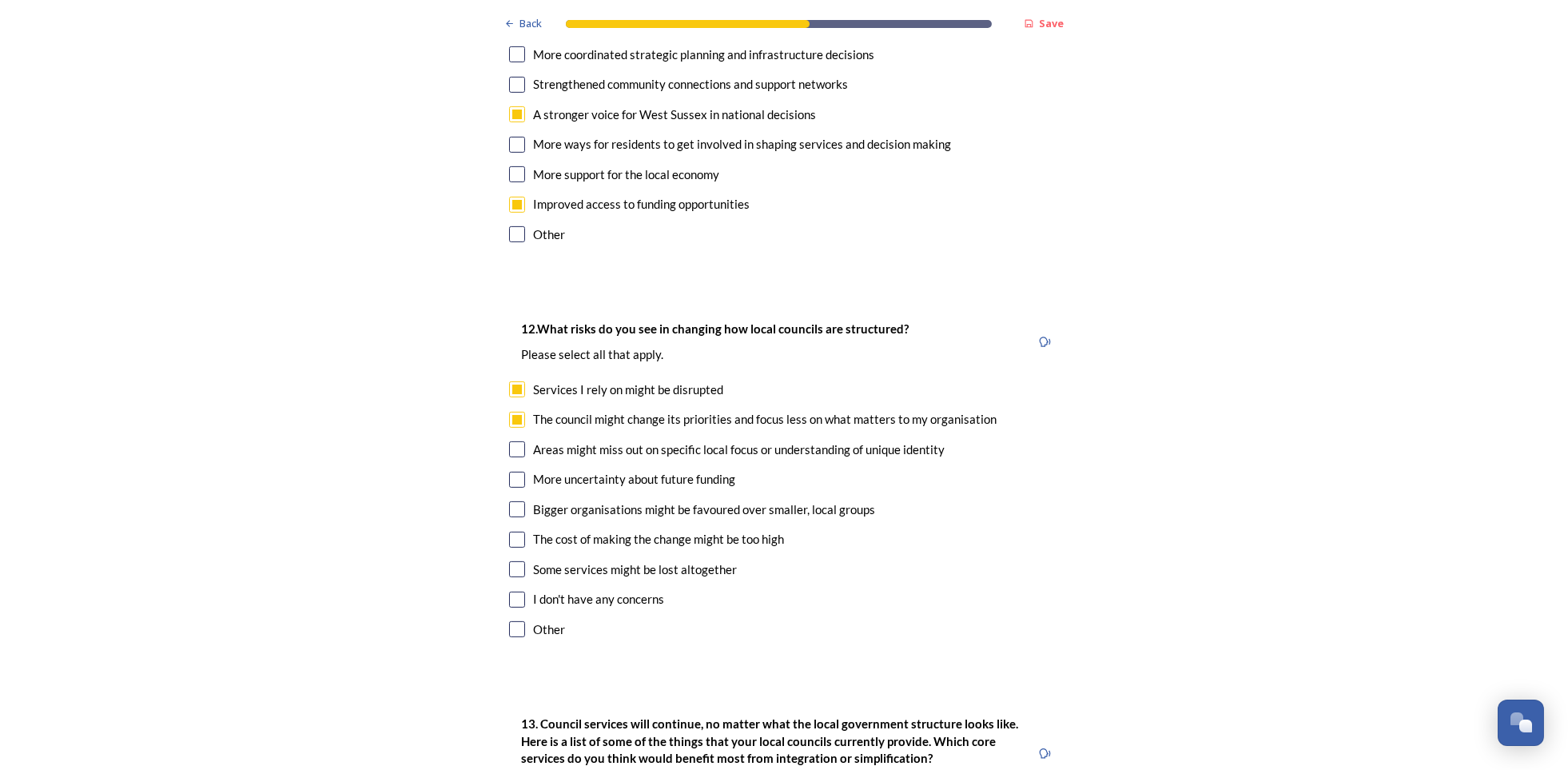
checkbox input "true"
click at [512, 472] on input "checkbox" at bounding box center [517, 480] width 16 height 16
checkbox input "true"
click at [513, 501] on input "checkbox" at bounding box center [517, 509] width 16 height 16
checkbox input "true"
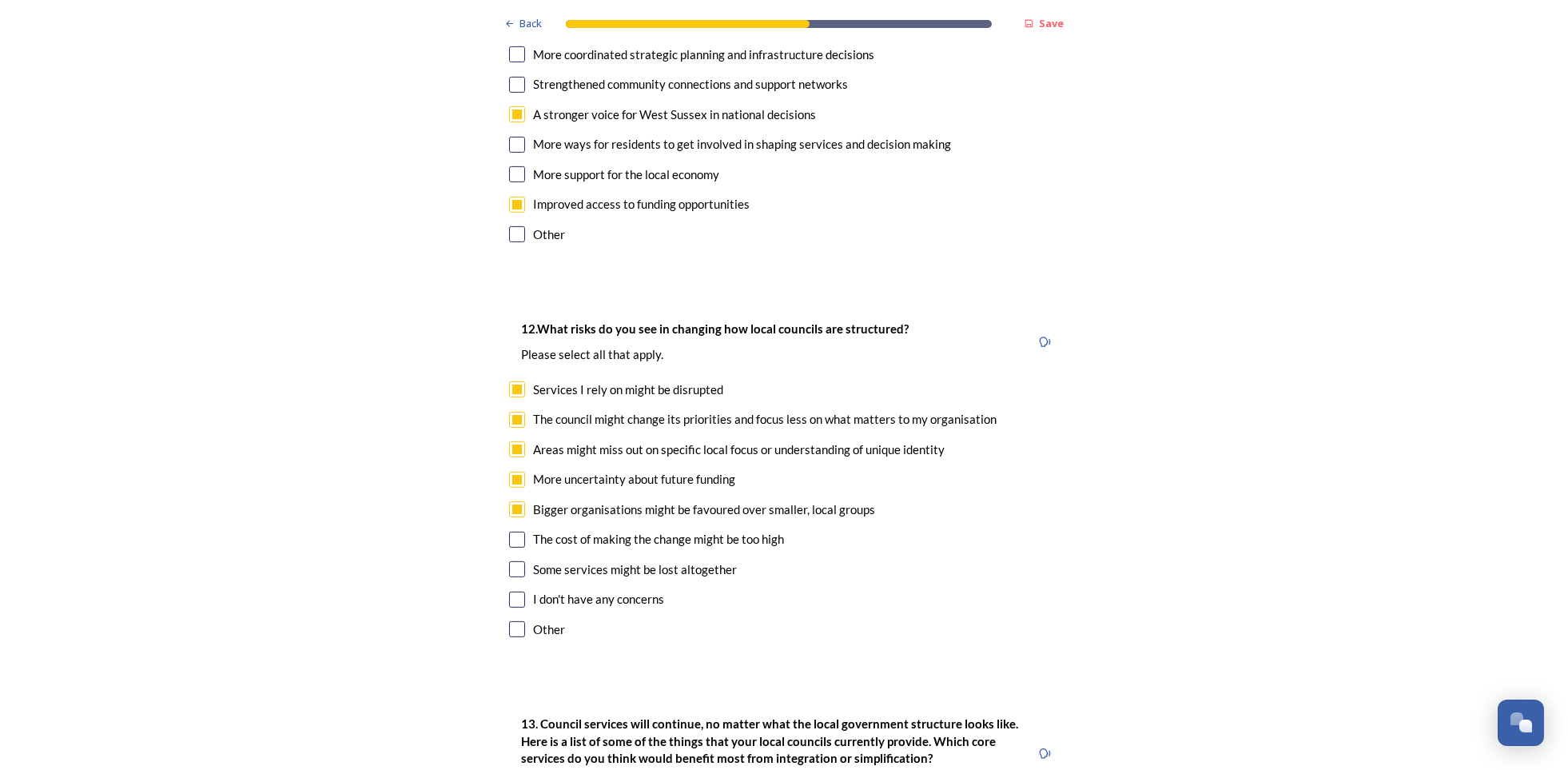
click at [511, 532] on input "checkbox" at bounding box center [517, 540] width 16 height 16
checkbox input "true"
click at [509, 561] on input "checkbox" at bounding box center [517, 569] width 16 height 16
checkbox input "true"
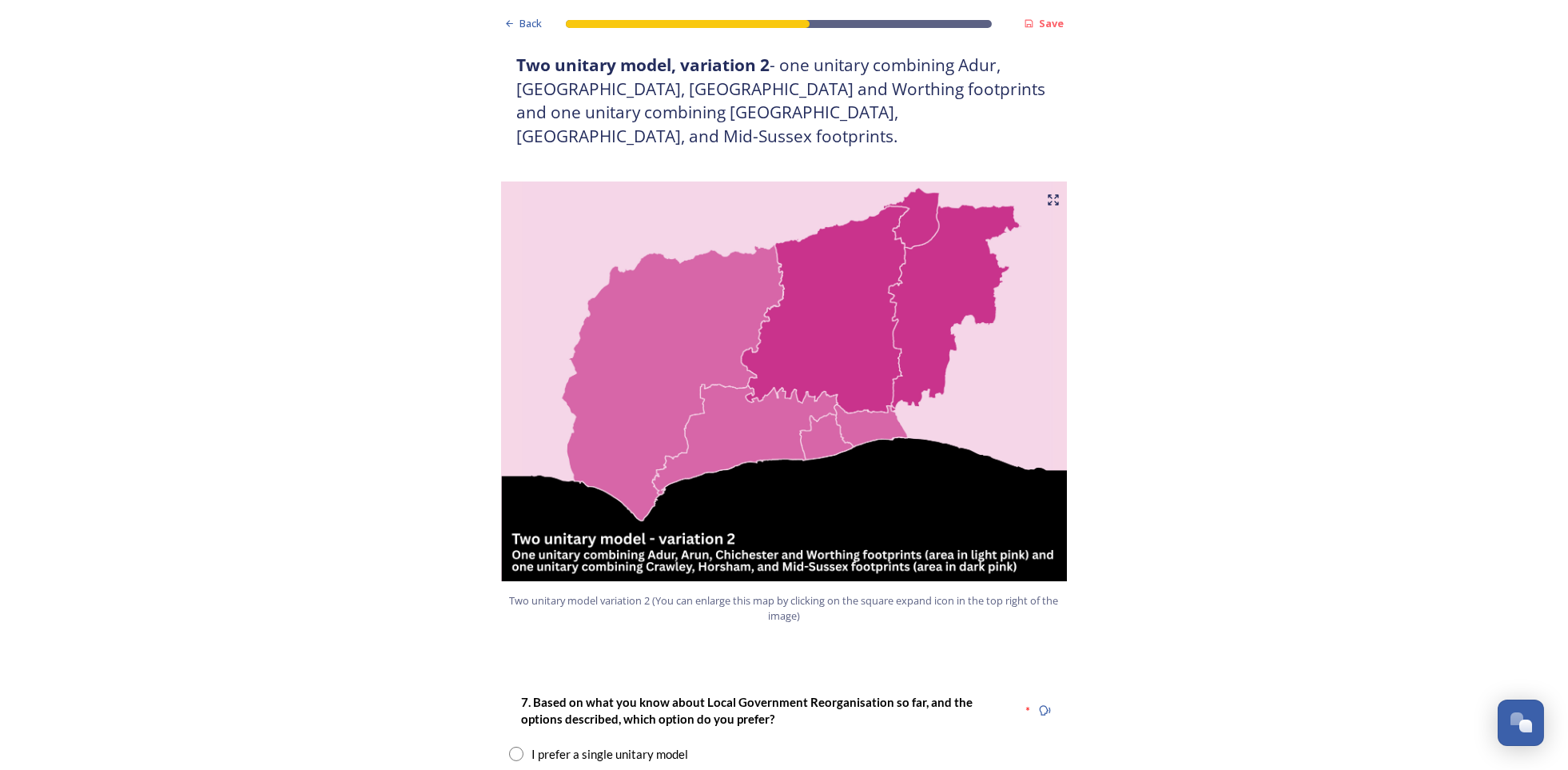
scroll to position [1624, 0]
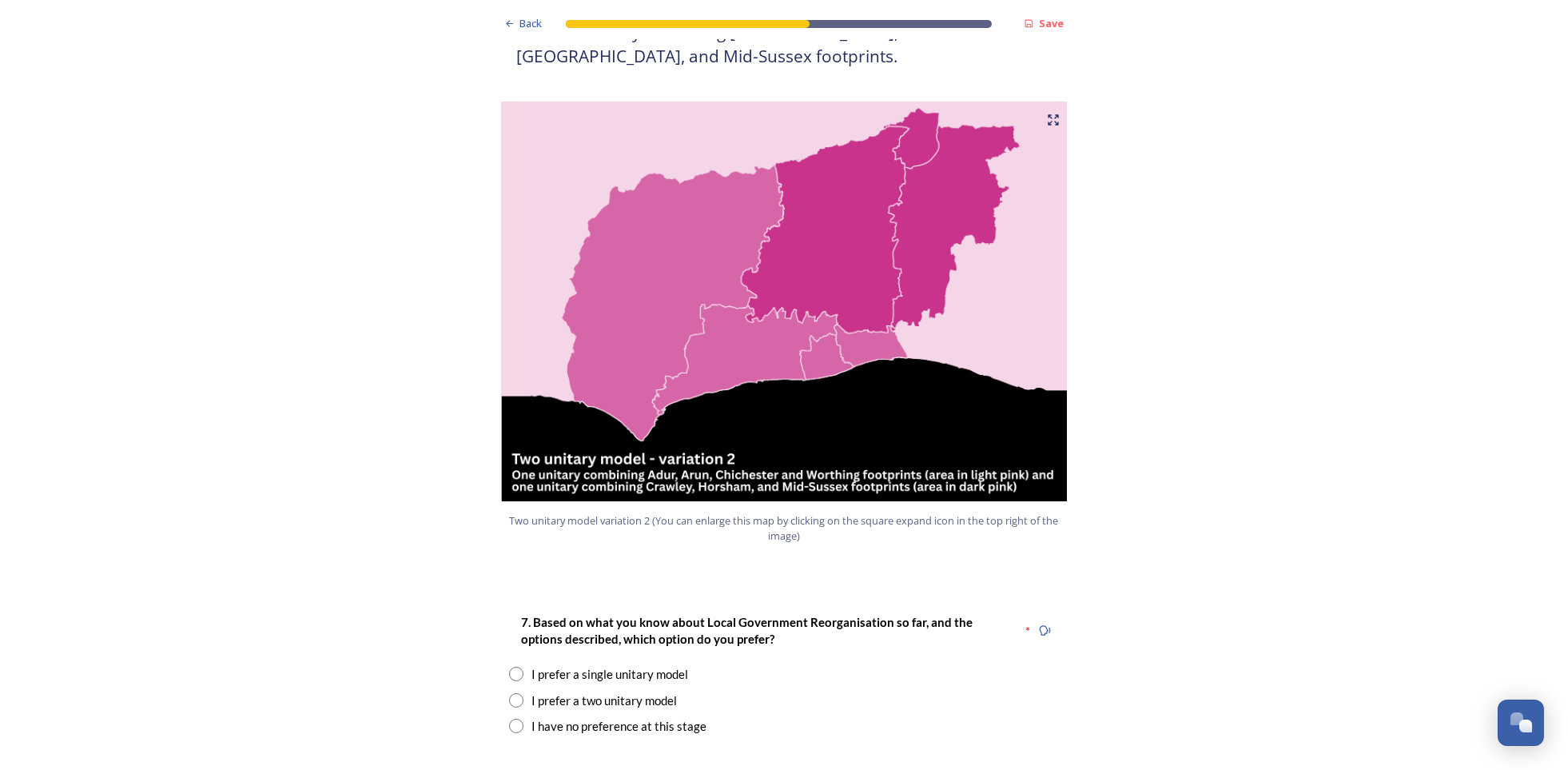
click at [511, 693] on input "radio" at bounding box center [516, 700] width 15 height 15
radio input "true"
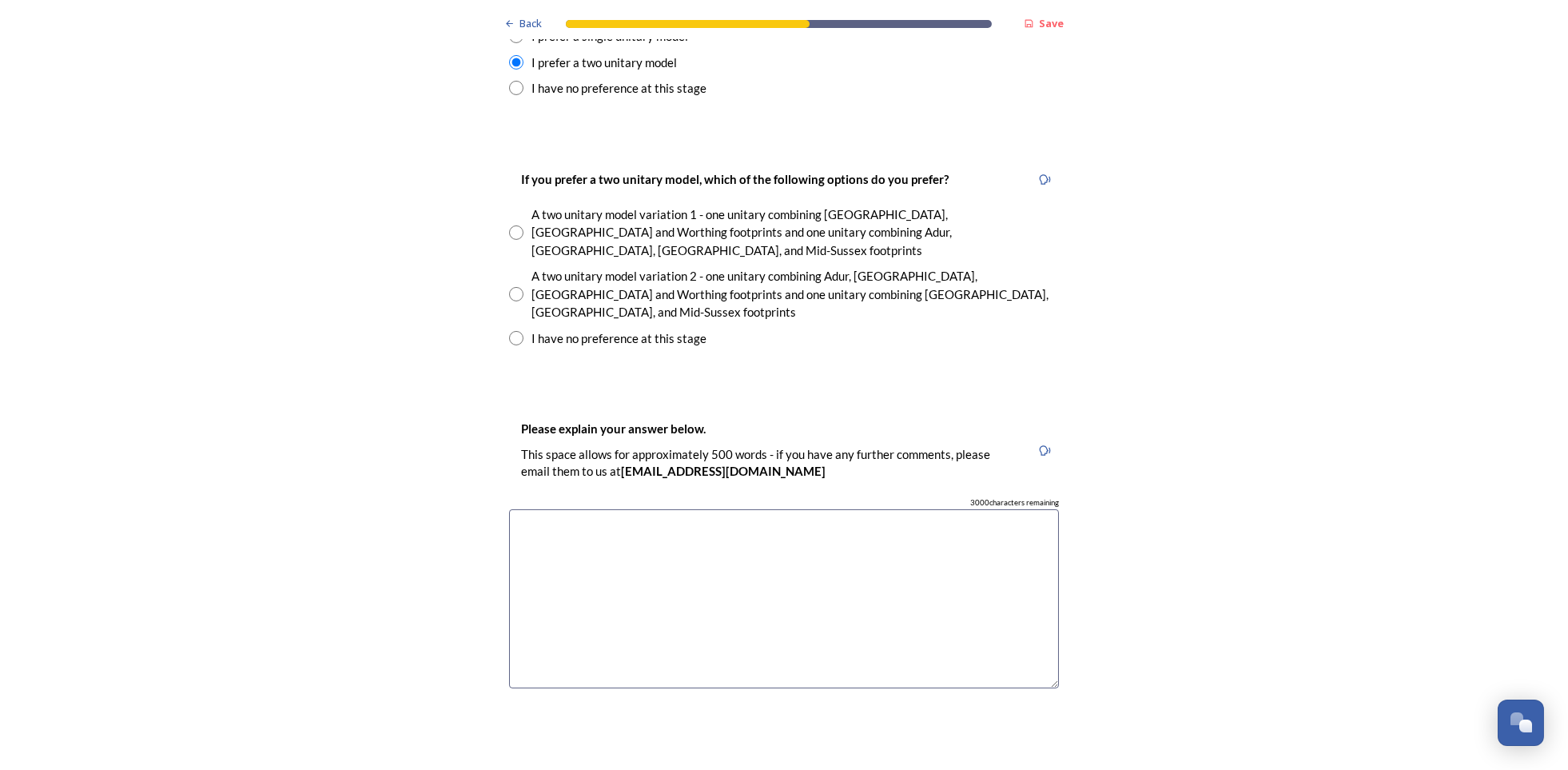
scroll to position [2264, 0]
click at [565, 508] on textarea at bounding box center [784, 597] width 550 height 180
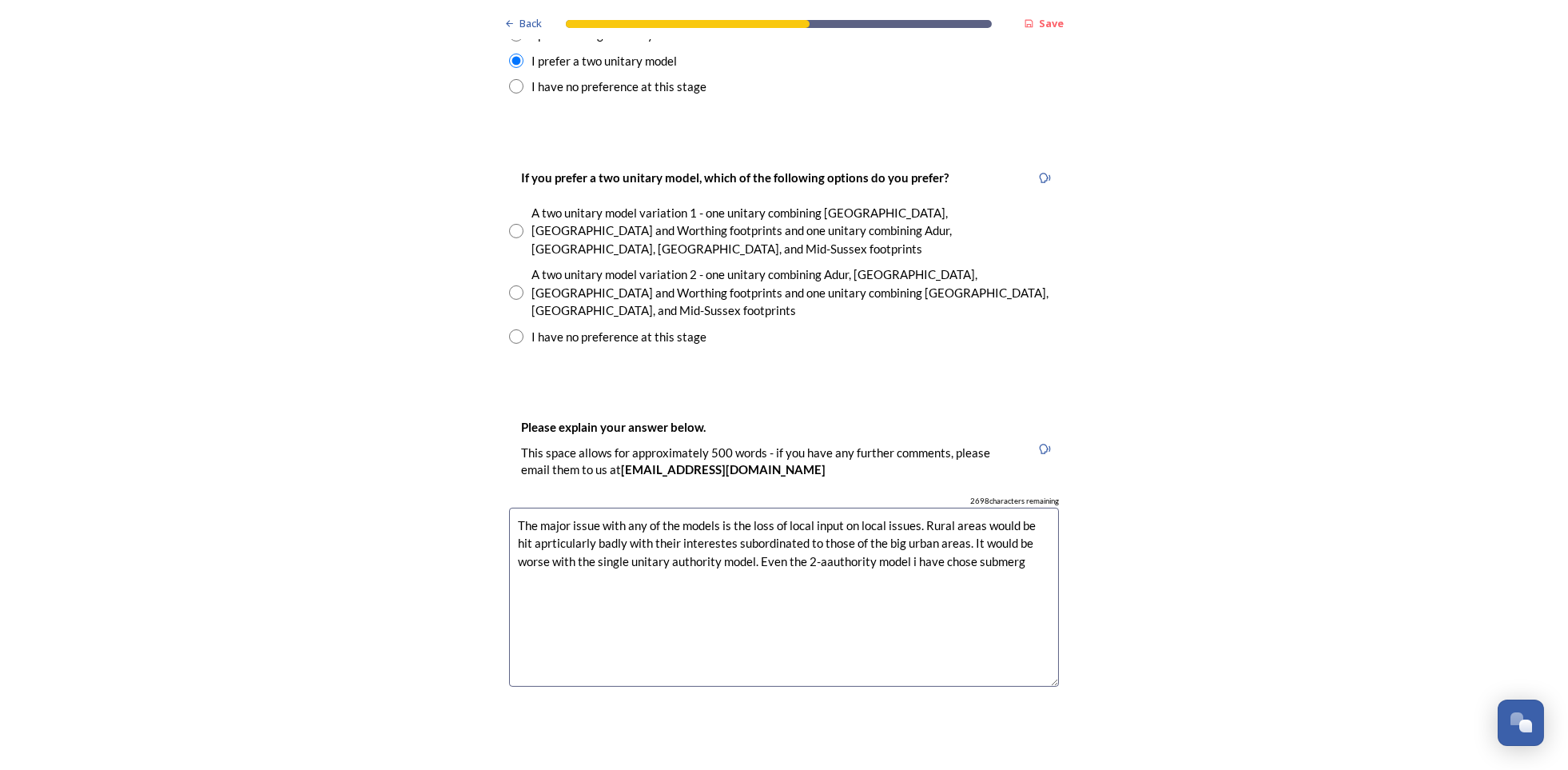
click at [526, 508] on textarea "The major issue with any of the models is the loss of local input on local issu…" at bounding box center [784, 597] width 550 height 180
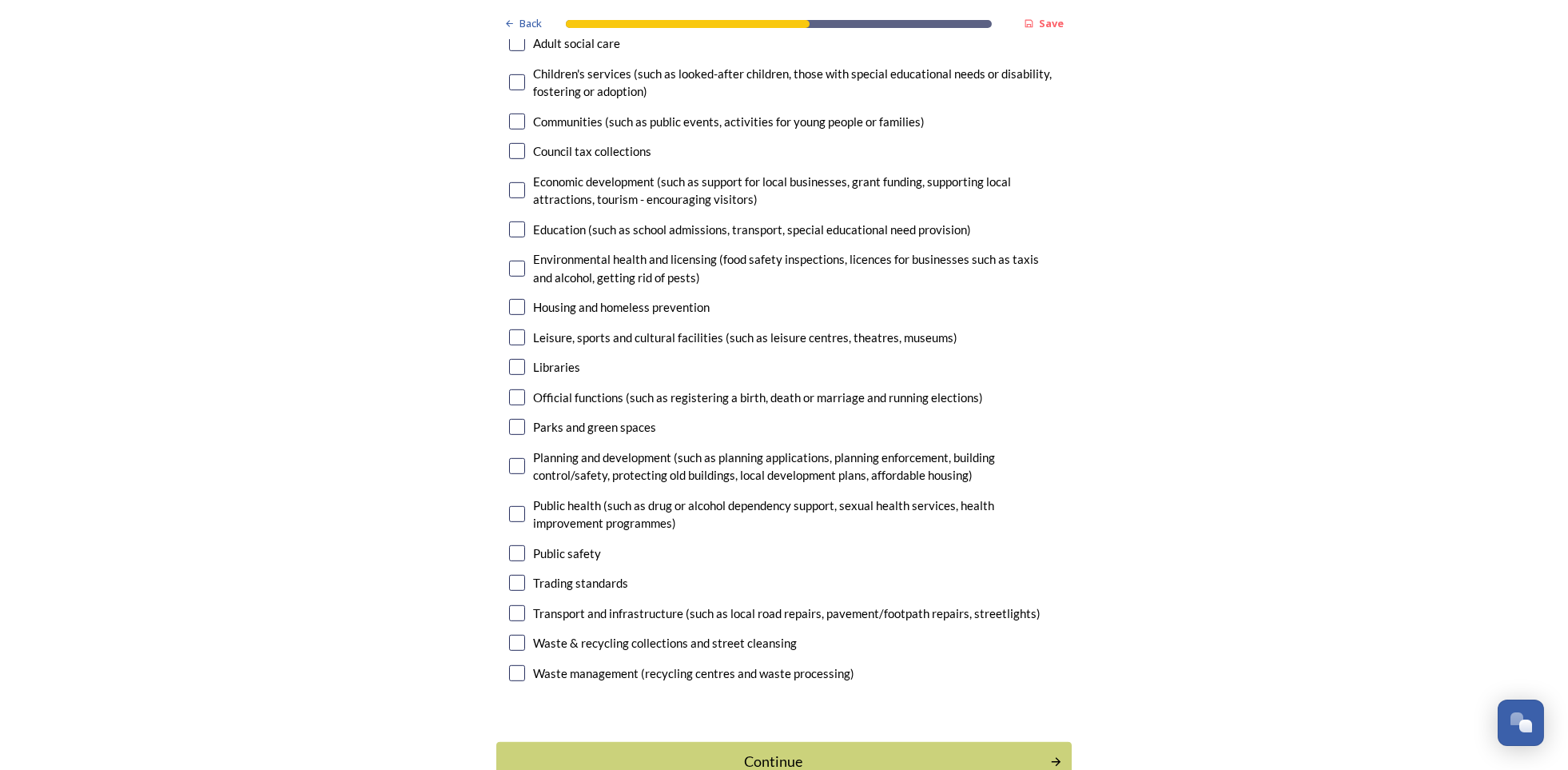
scroll to position [4671, 0]
type textarea "The major issue with any of the models is the loss of local input on local issu…"
click at [883, 749] on div "Continue" at bounding box center [773, 760] width 541 height 22
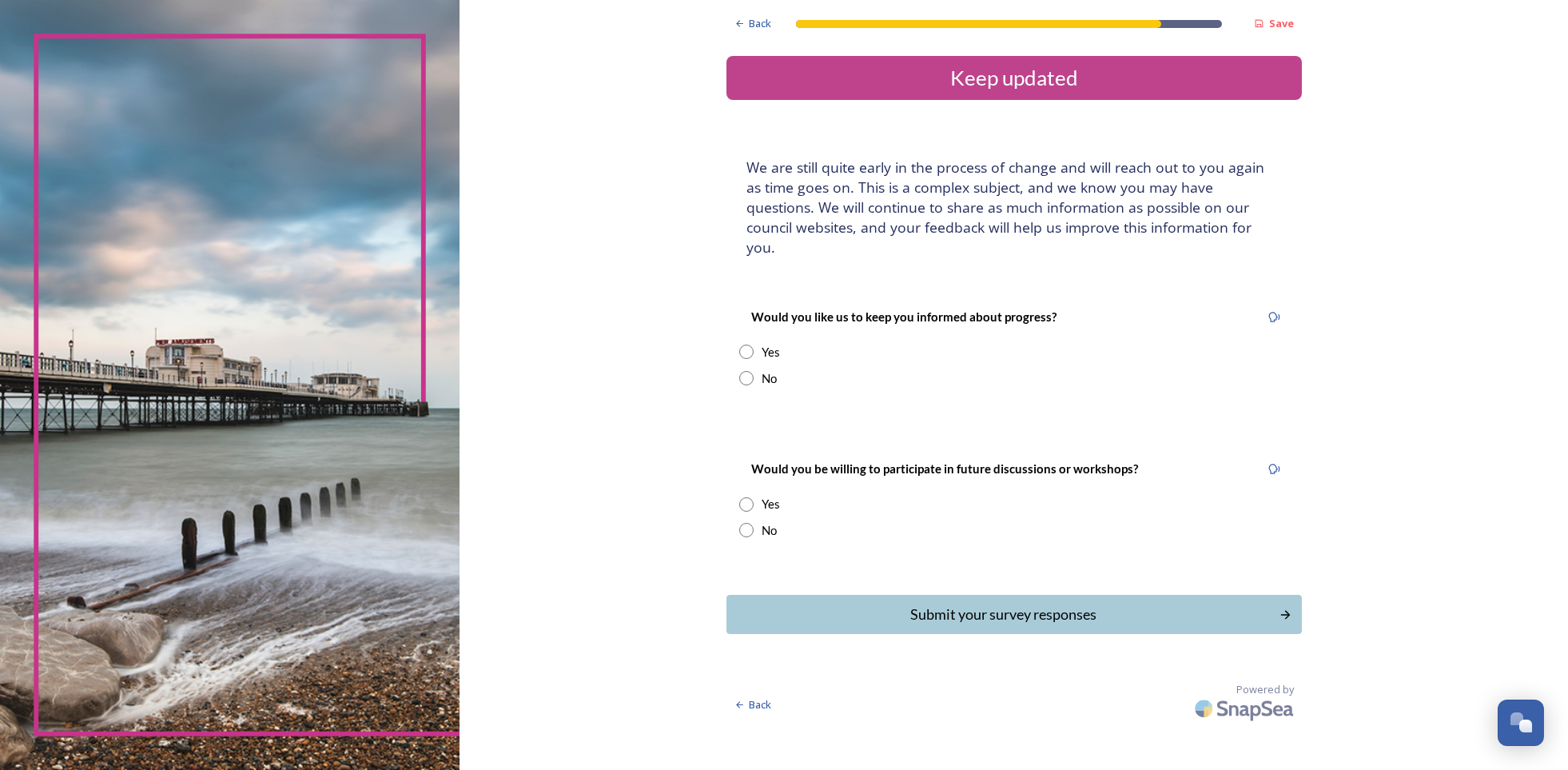
click at [745, 344] on input "radio" at bounding box center [746, 351] width 15 height 15
radio input "true"
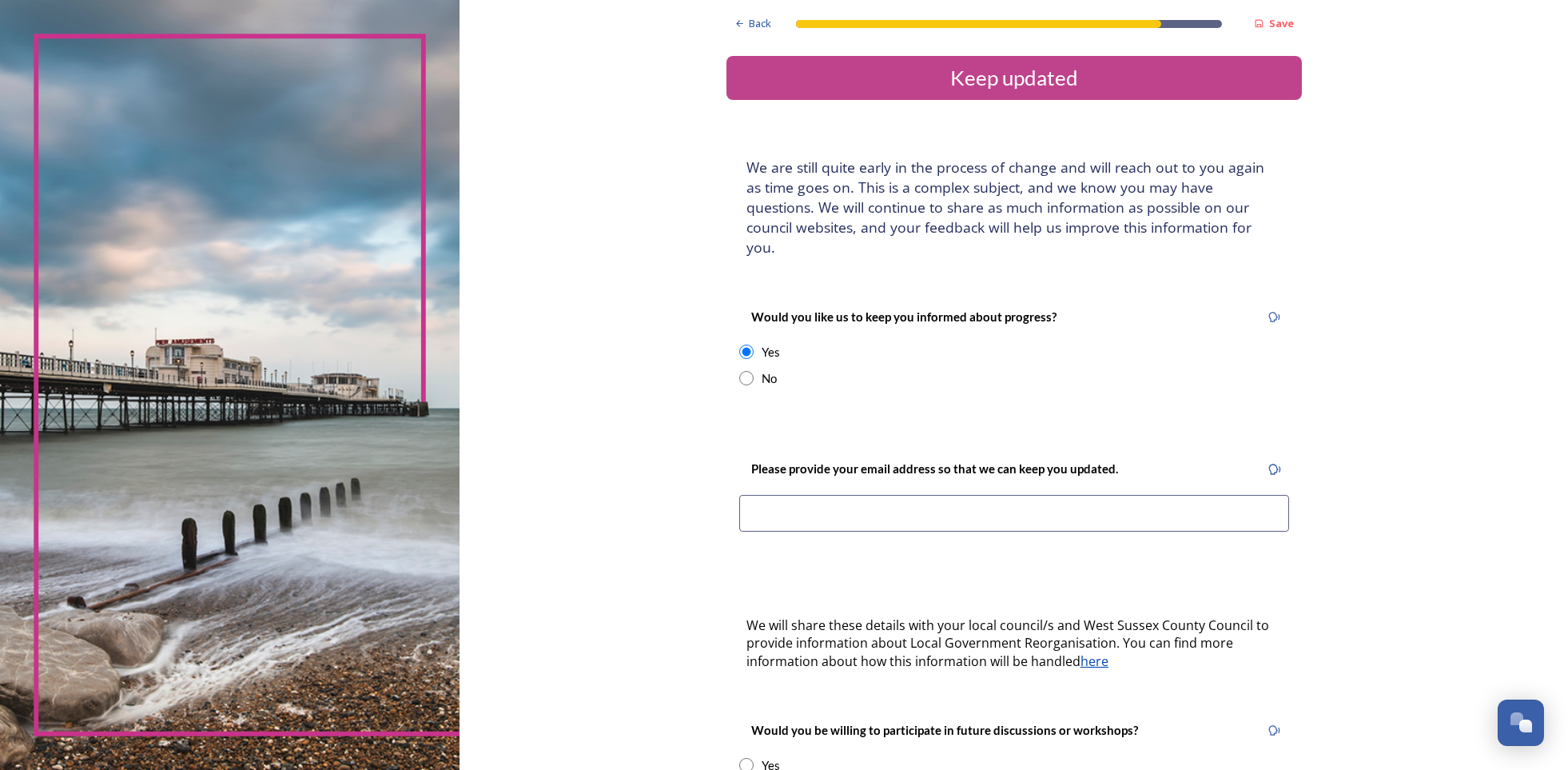
click at [772, 498] on input at bounding box center [1014, 513] width 550 height 37
type input "[EMAIL_ADDRESS][DOMAIN_NAME]"
click at [904, 551] on div "Back Save Keep updated We are still quite early in the process of change and wi…" at bounding box center [1014, 494] width 575 height 988
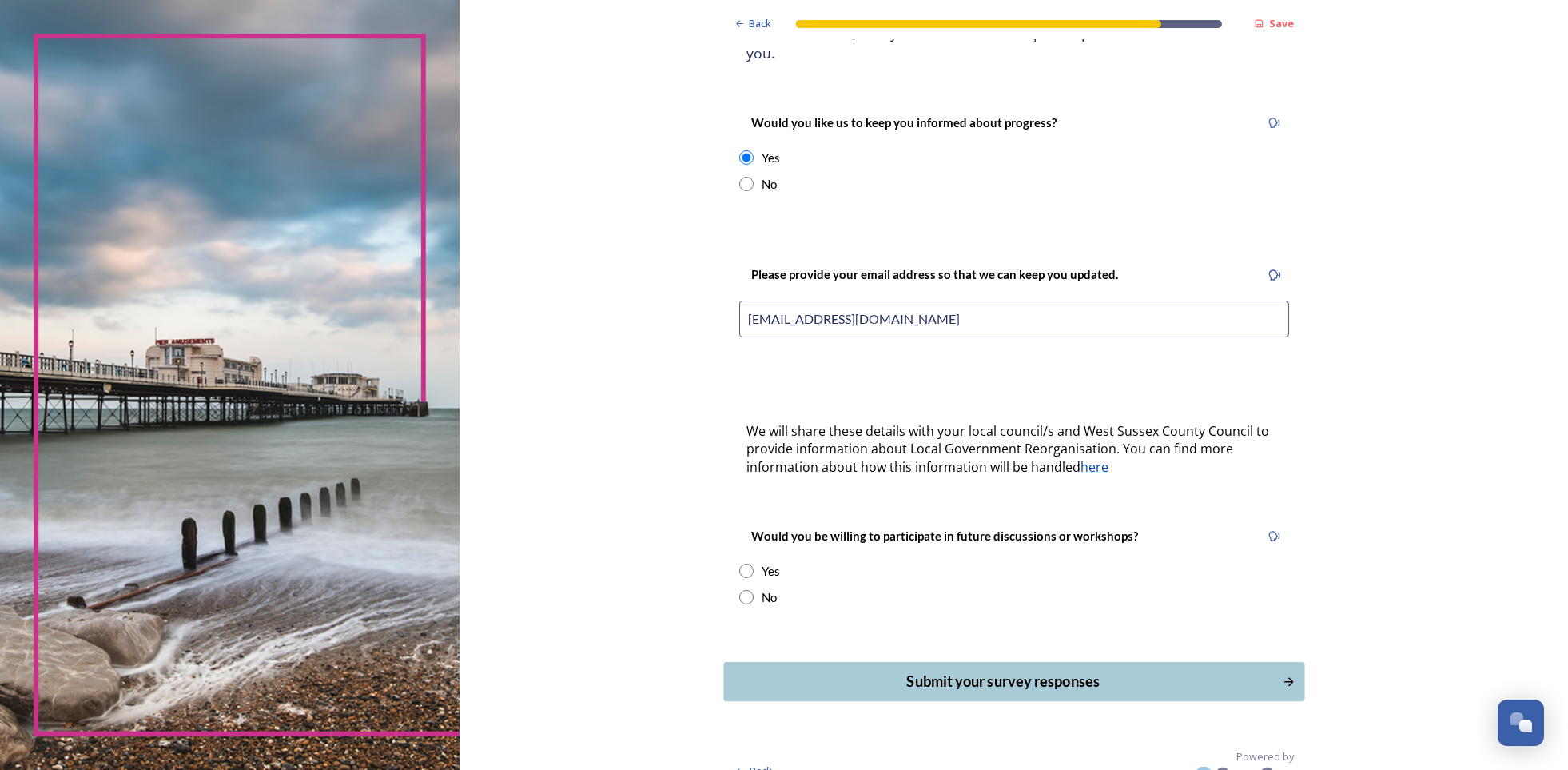
scroll to position [196, 0]
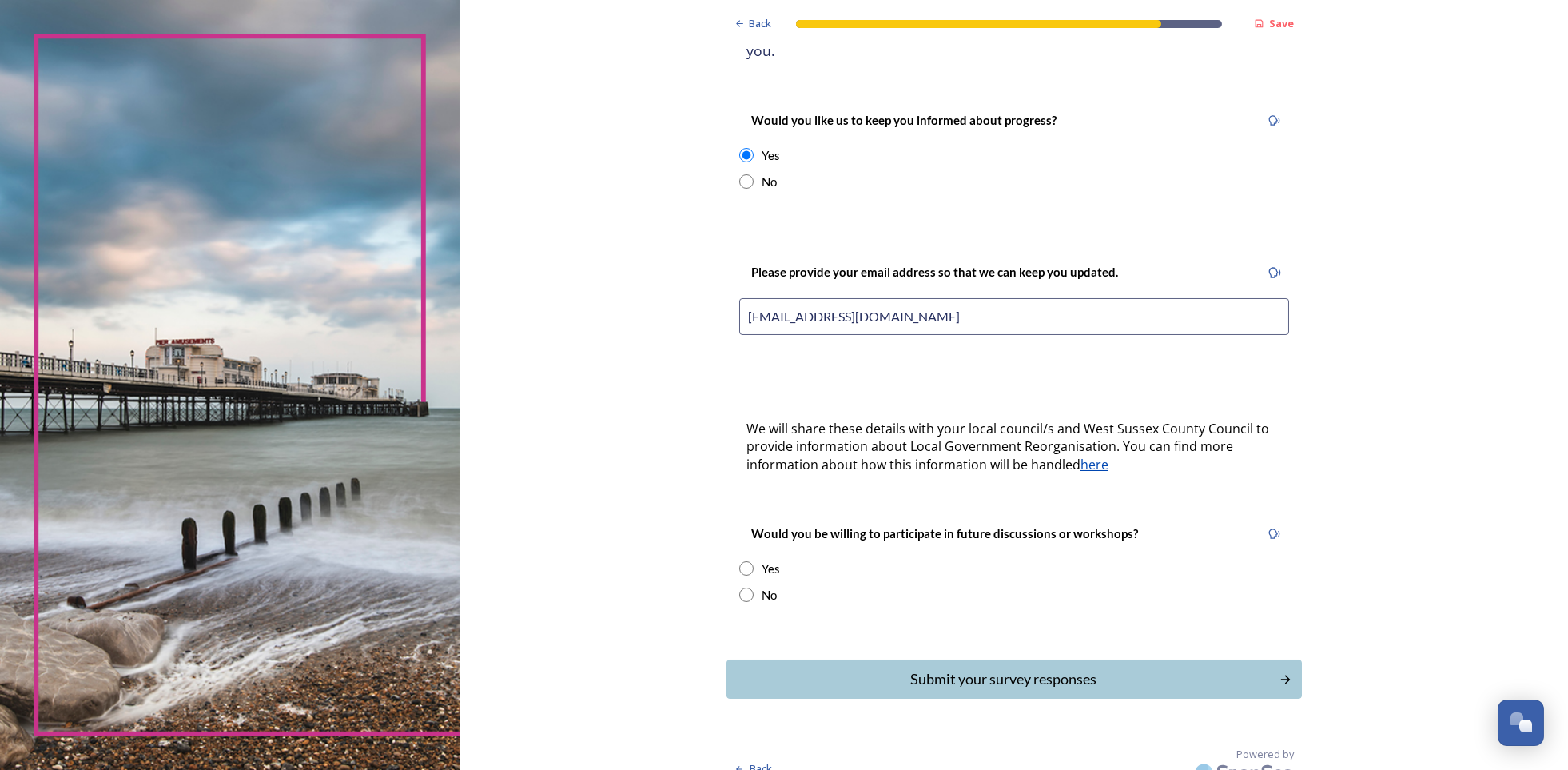
click at [739, 561] on input "radio" at bounding box center [746, 568] width 15 height 15
radio input "true"
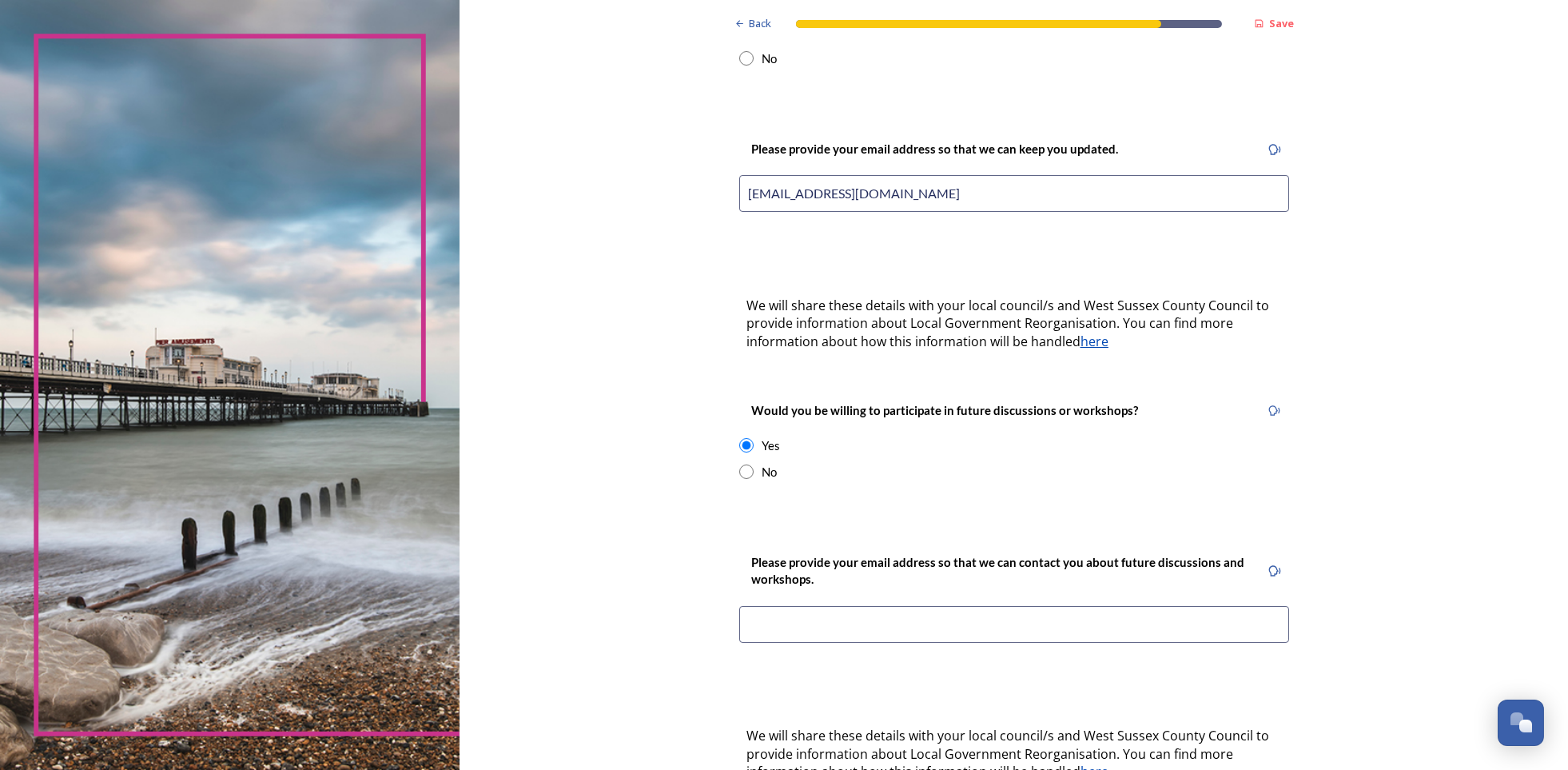
scroll to position [356, 0]
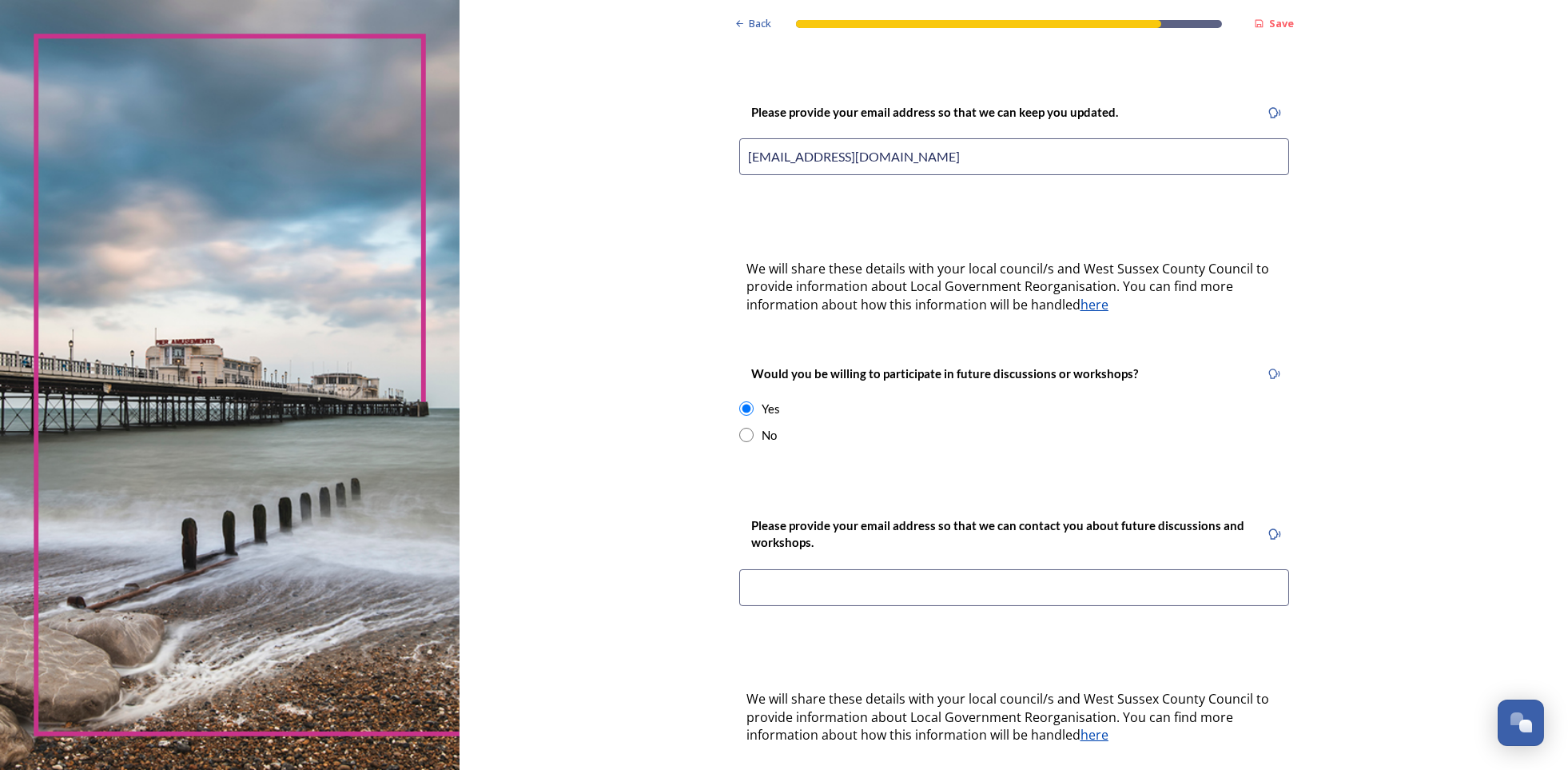
click at [768, 569] on input at bounding box center [1014, 587] width 550 height 37
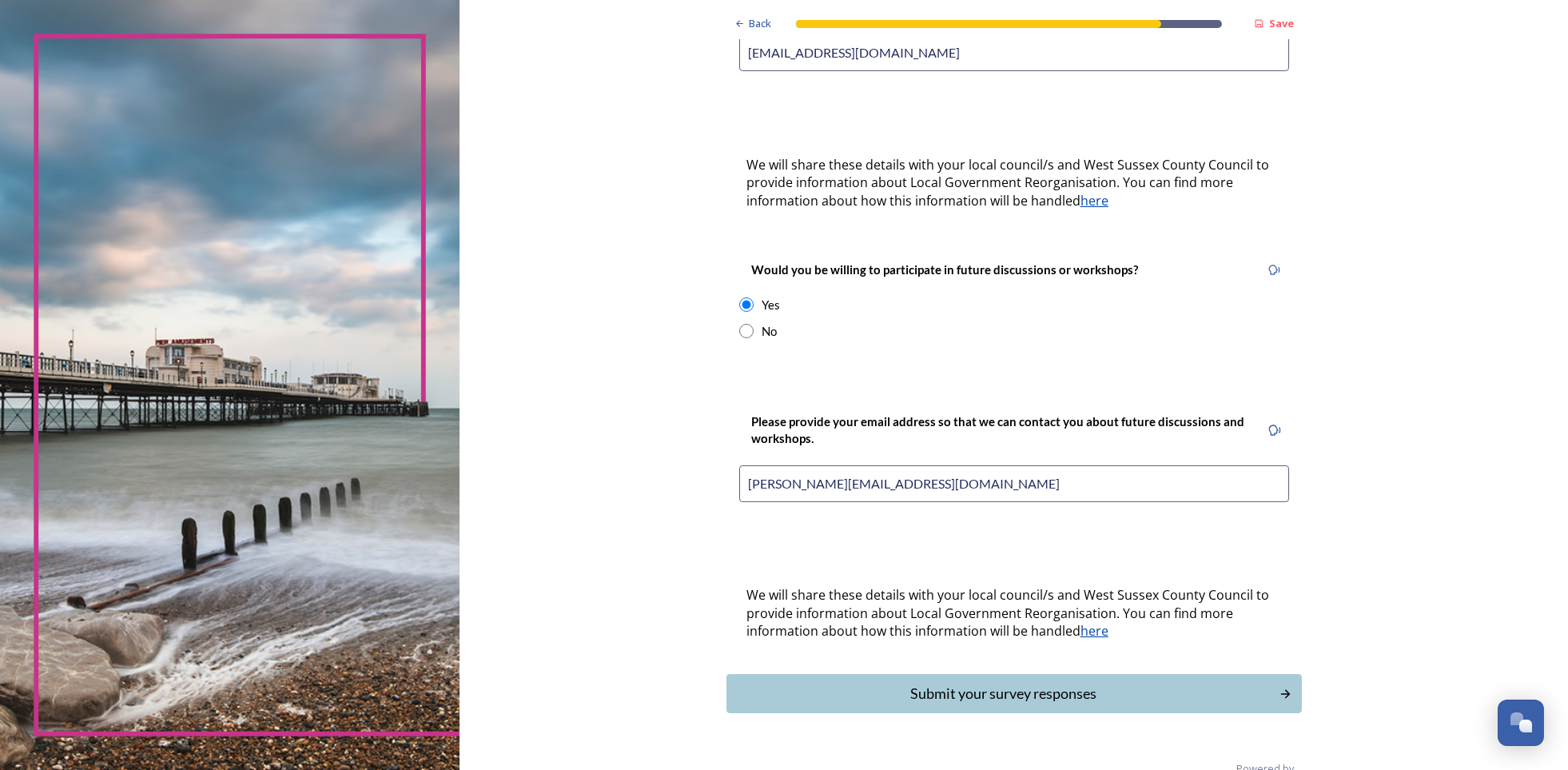
scroll to position [474, 0]
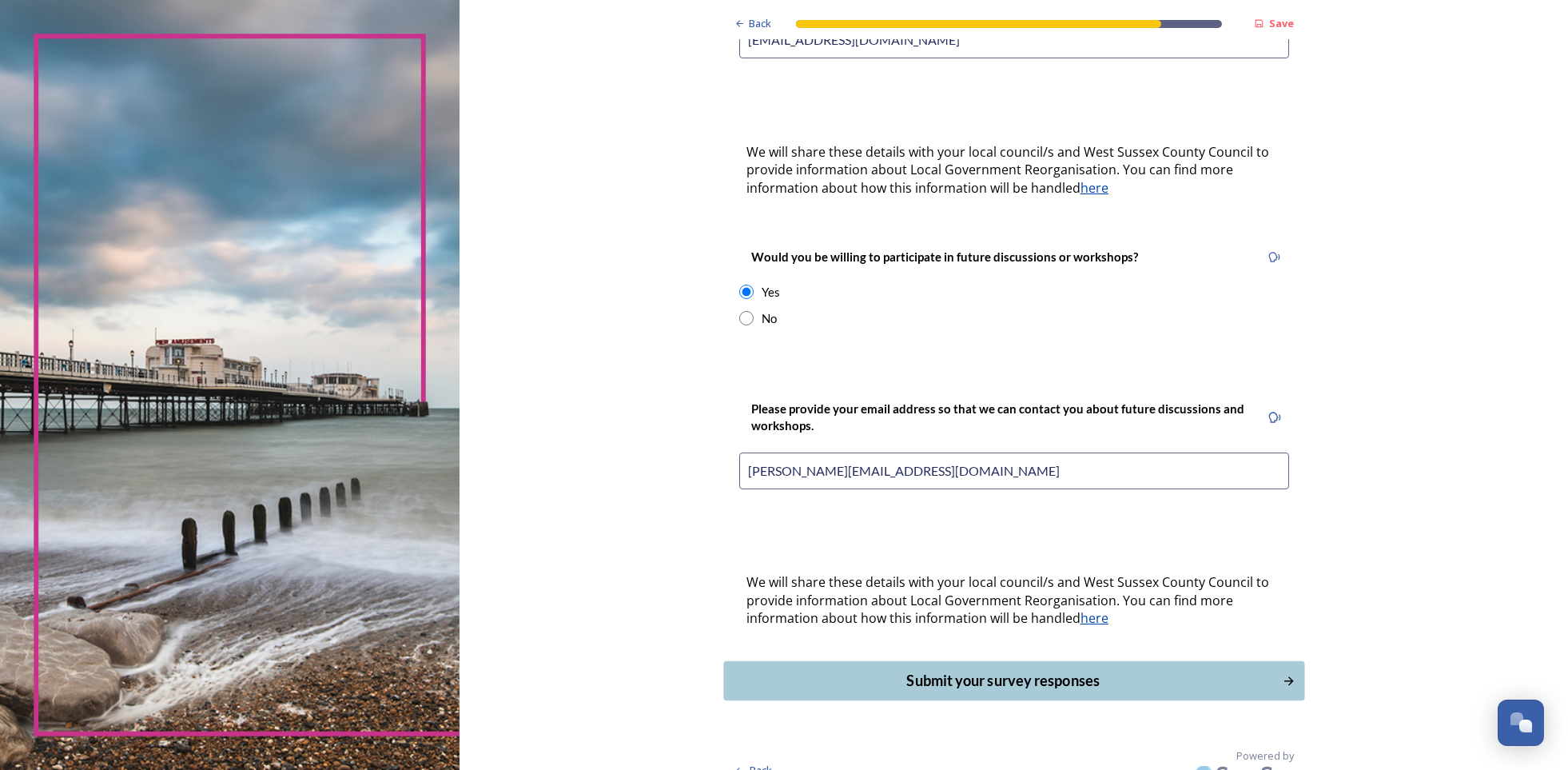
type input "[PERSON_NAME][EMAIL_ADDRESS][DOMAIN_NAME]"
click at [967, 670] on div "Submit your survey responses" at bounding box center [1002, 680] width 541 height 22
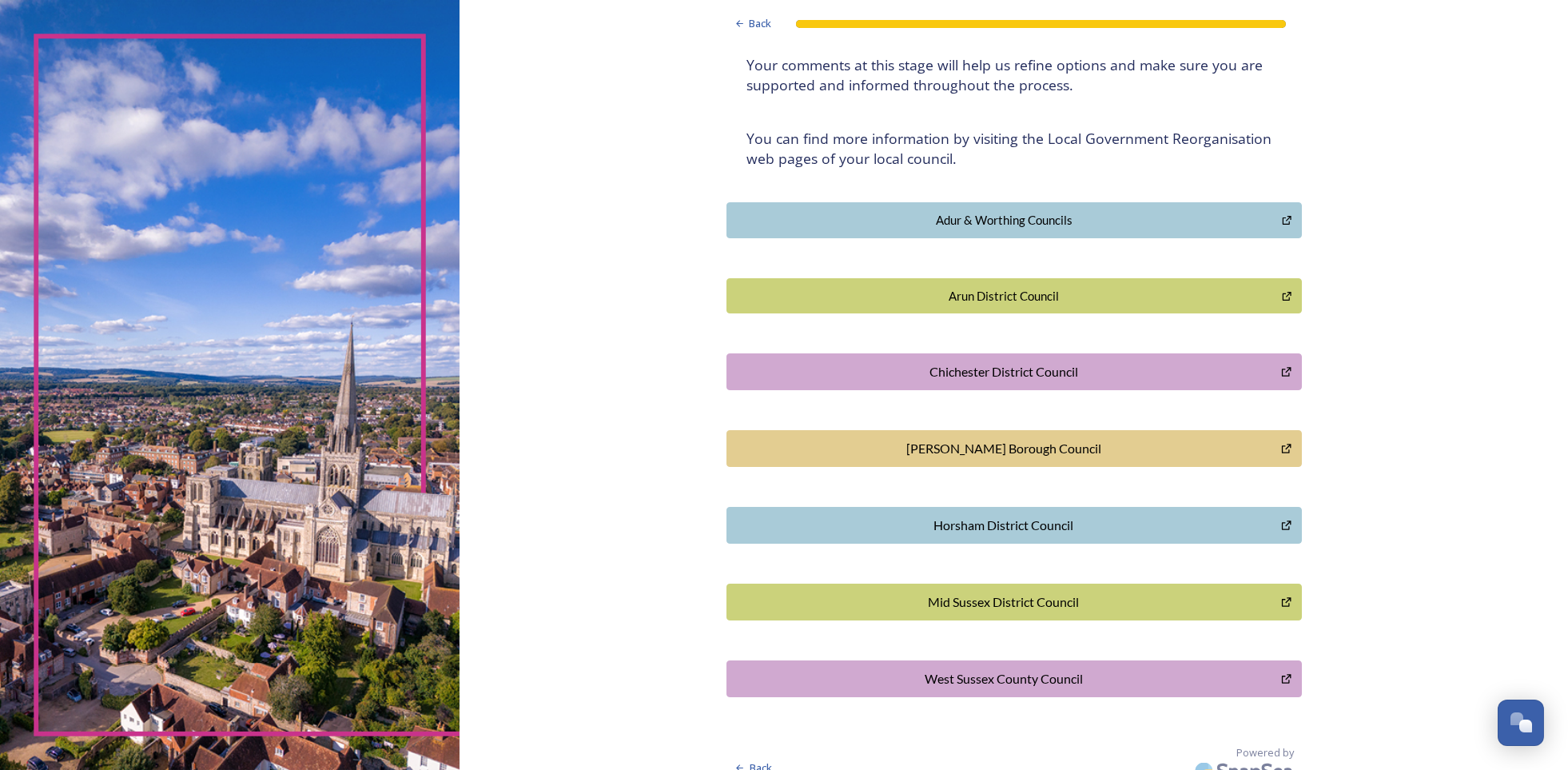
scroll to position [254, 0]
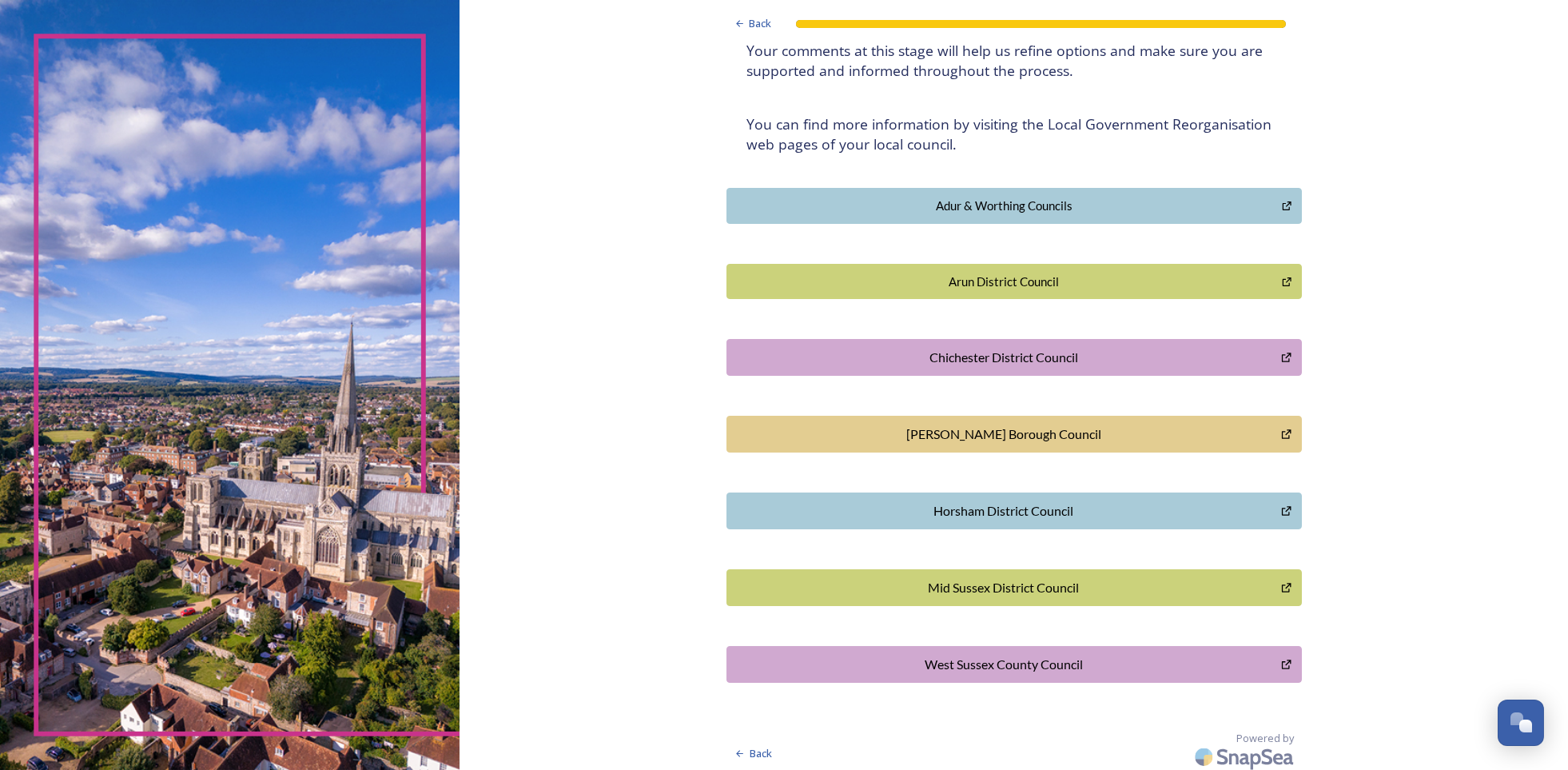
click at [1001, 504] on div "Horsham District Council" at bounding box center [1003, 511] width 538 height 19
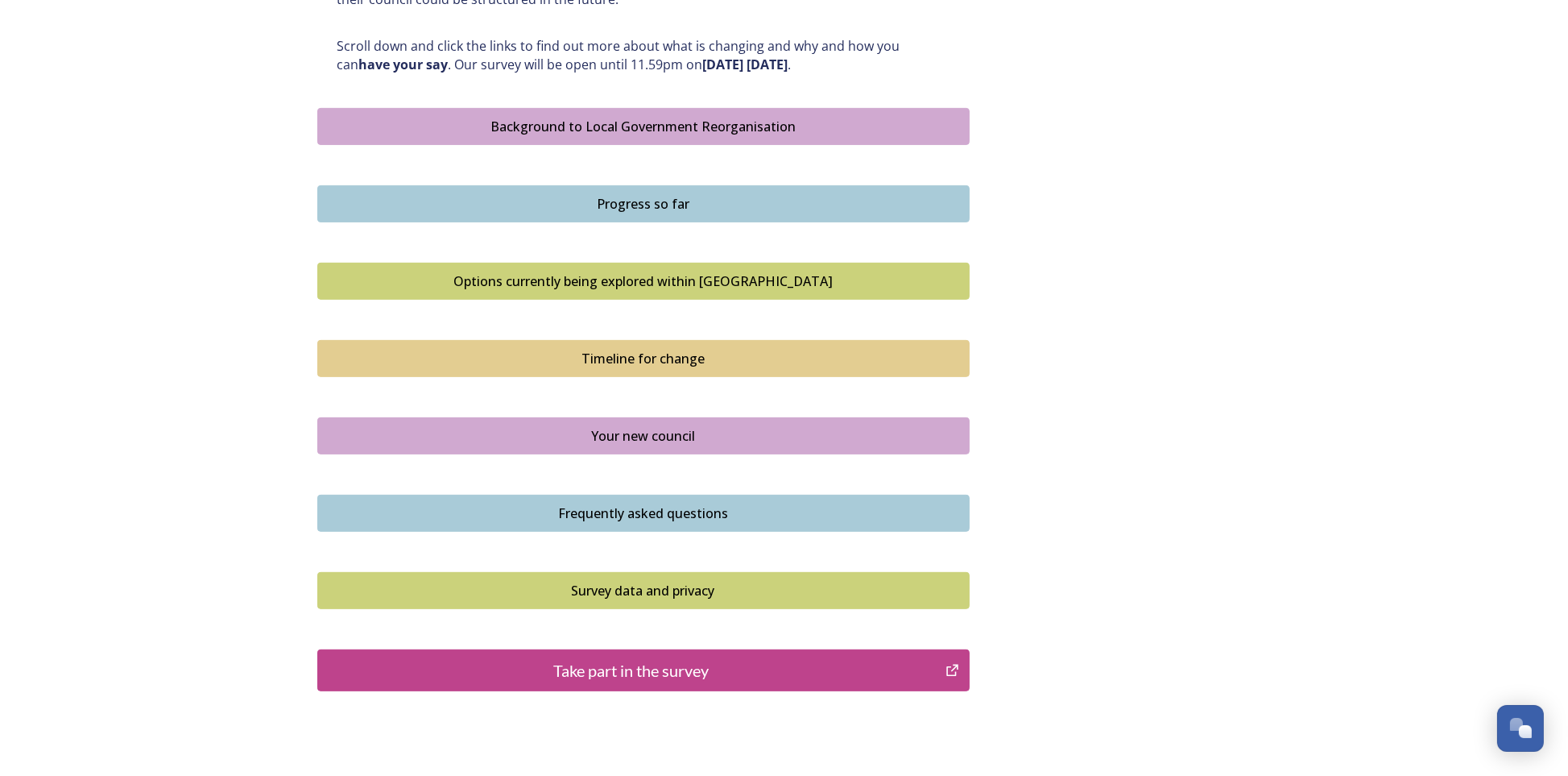
scroll to position [886, 0]
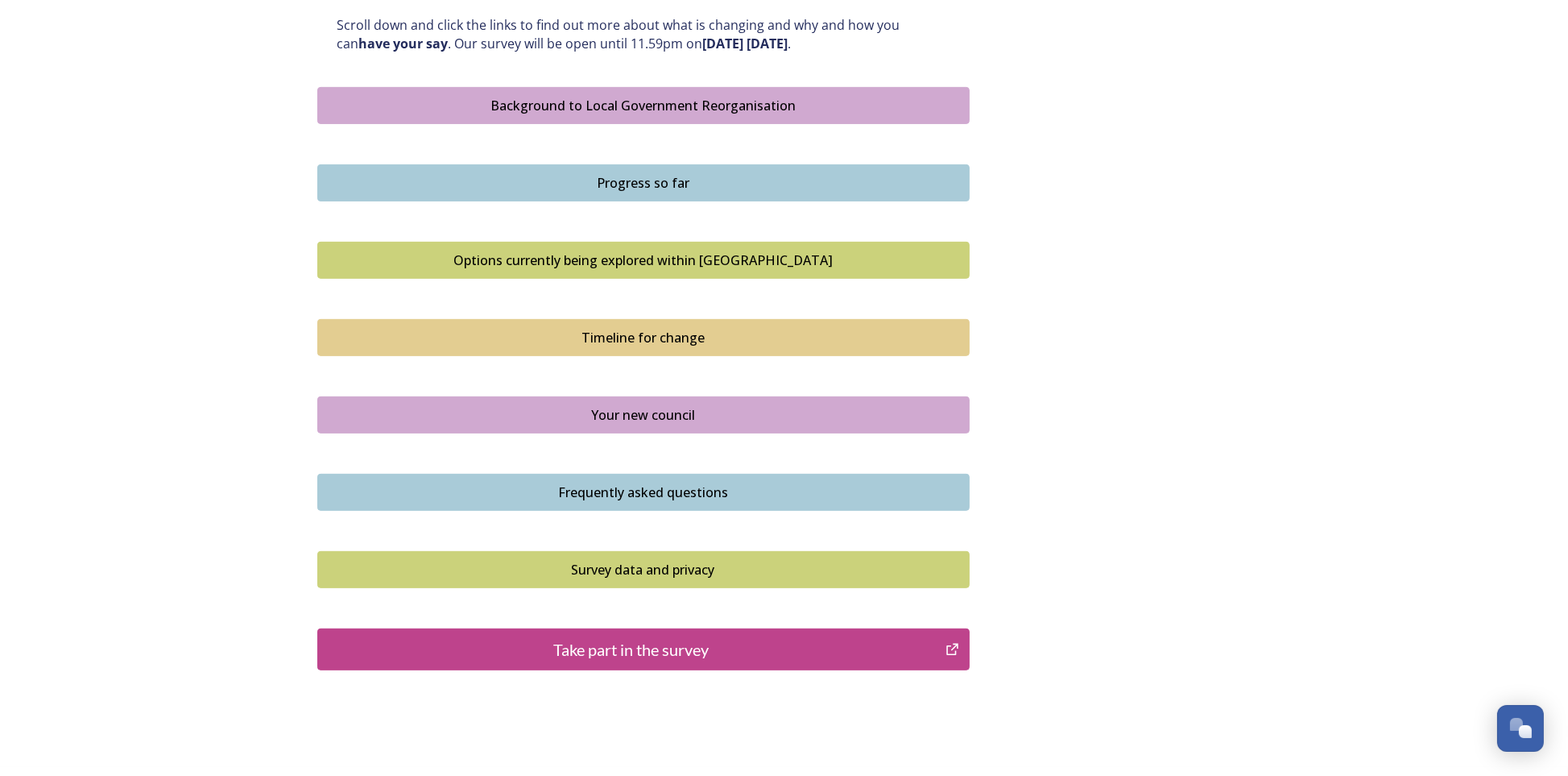
click at [629, 250] on div "Options currently being explored within [GEOGRAPHIC_DATA]" at bounding box center [643, 260] width 635 height 19
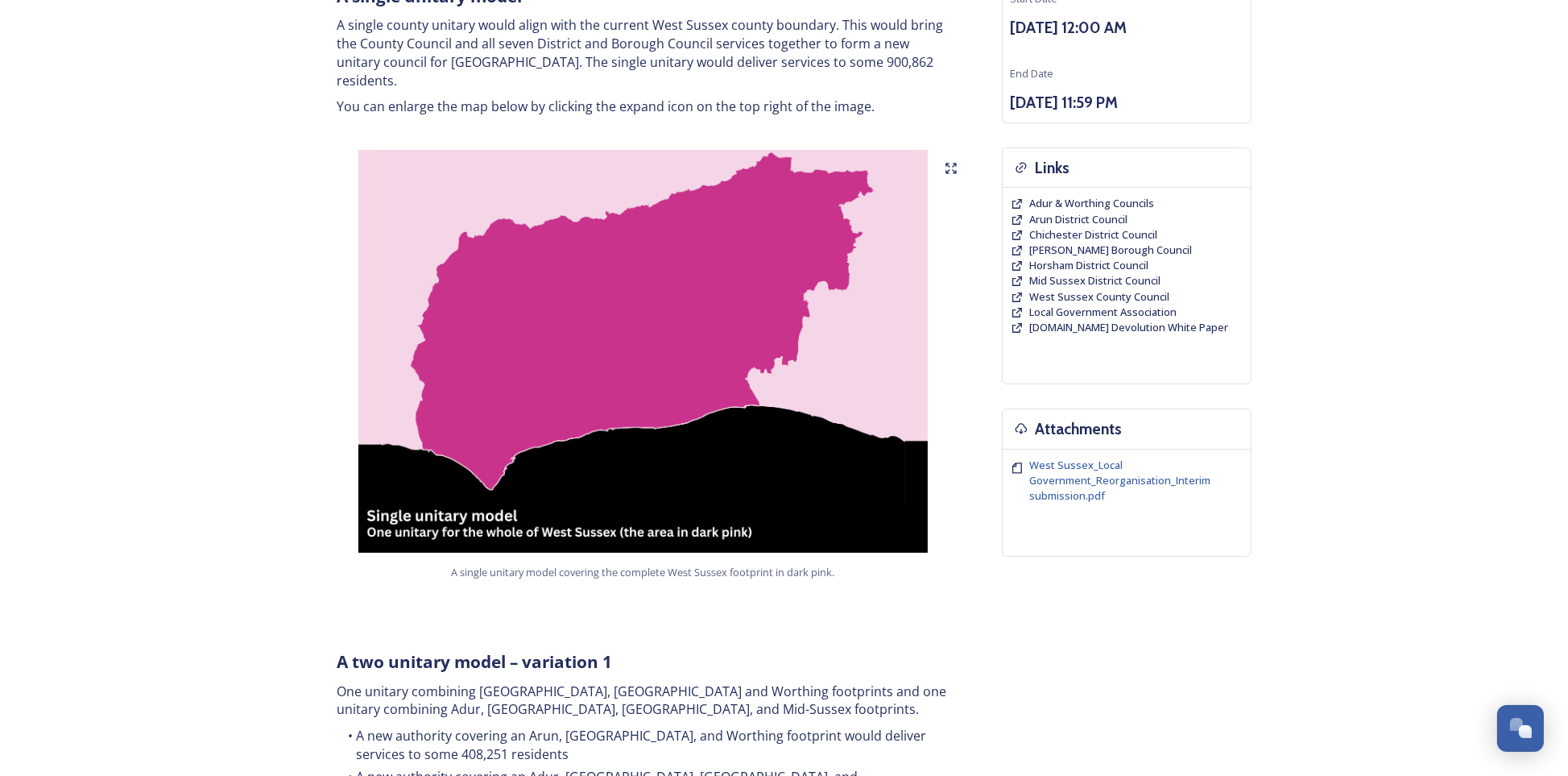
scroll to position [161, 0]
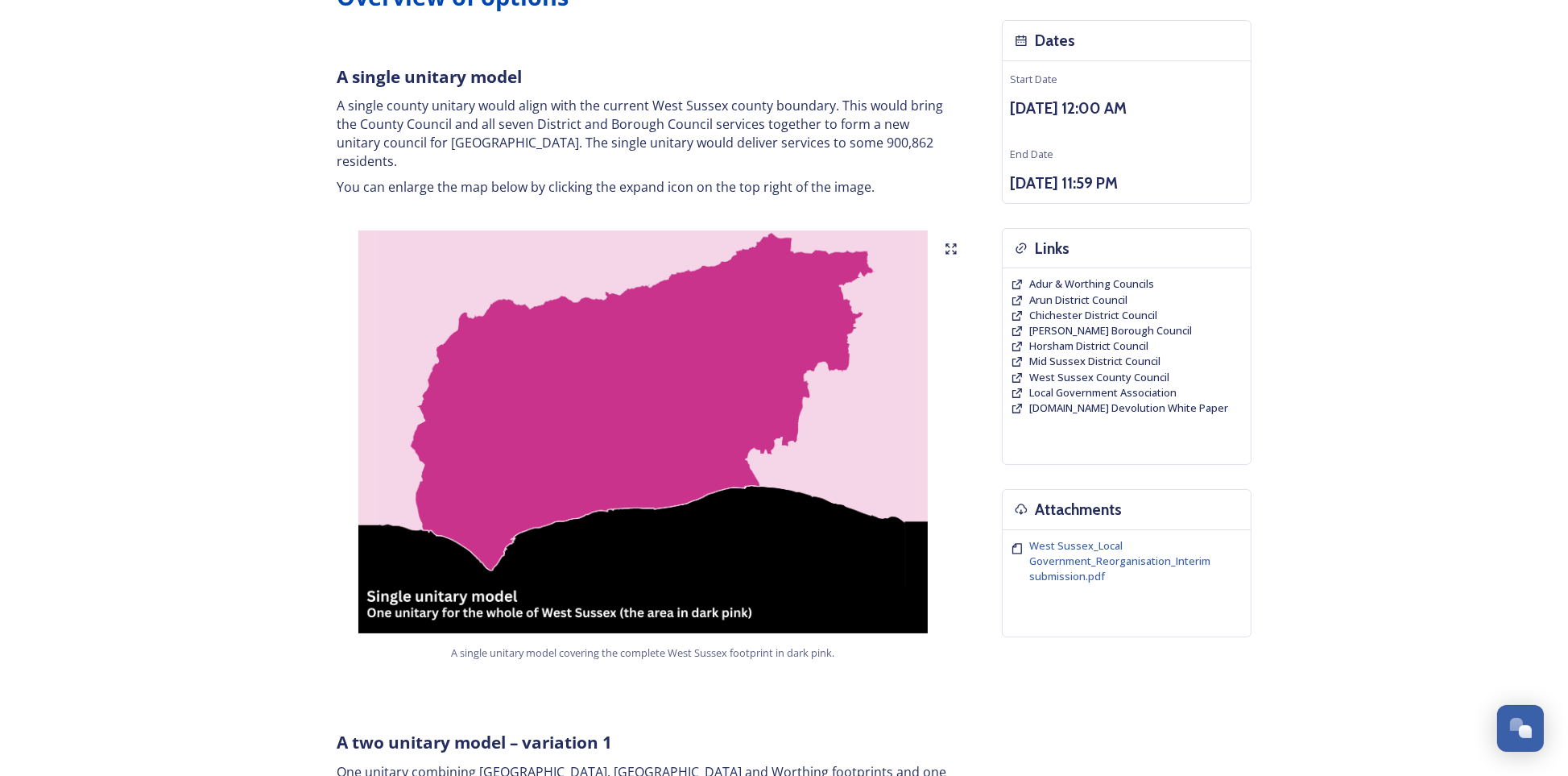
click at [955, 244] on icon at bounding box center [954, 246] width 4 height 4
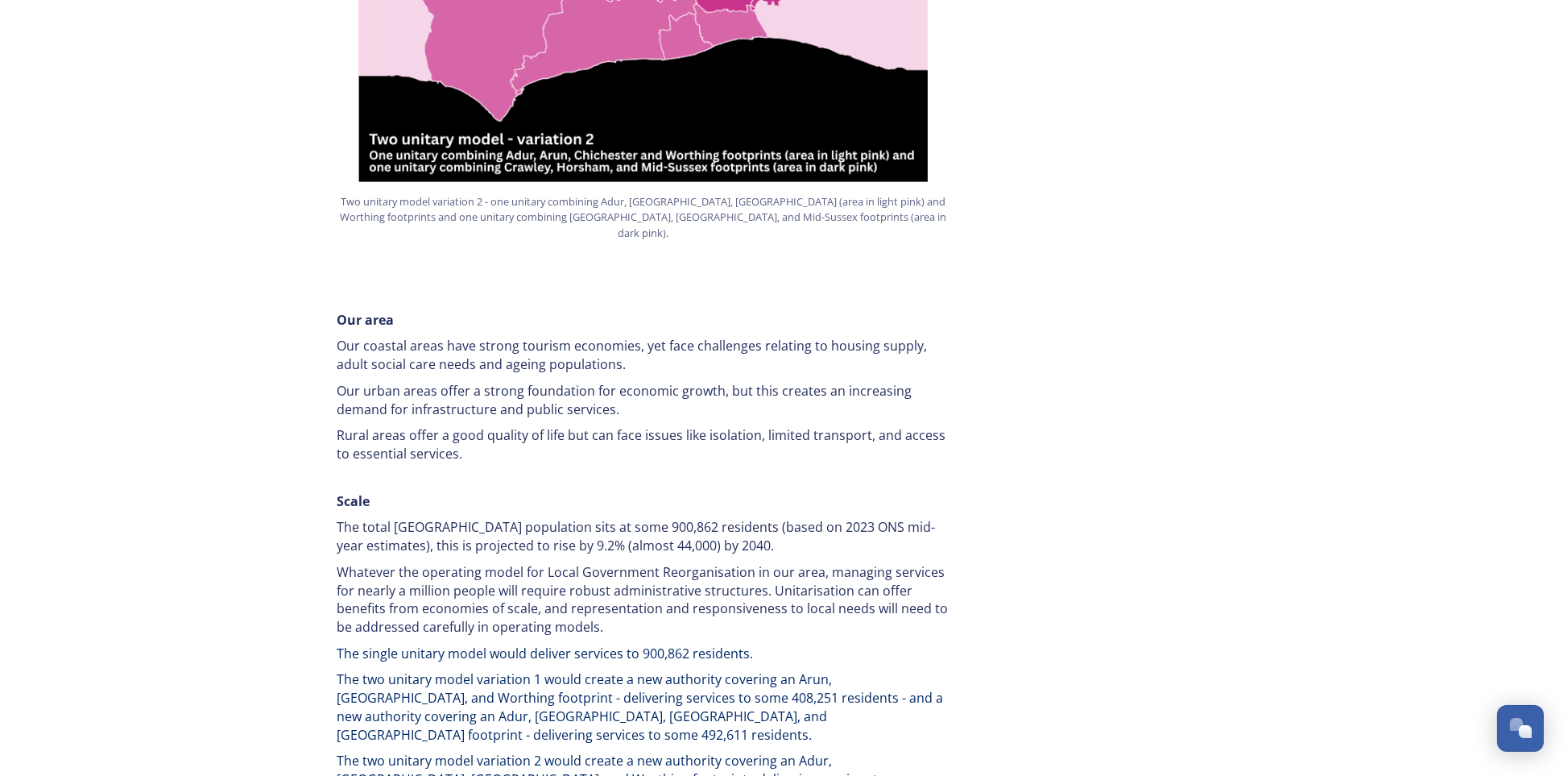
scroll to position [1732, 0]
